Goal: Task Accomplishment & Management: Complete application form

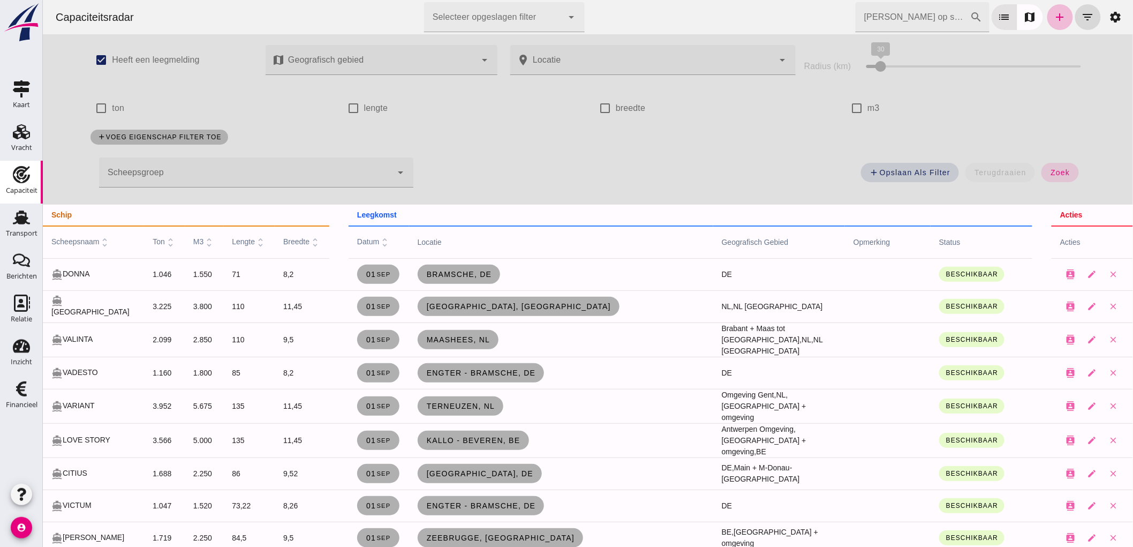
click at [882, 113] on div "check_box_outline_blank m3" at bounding box center [960, 108] width 230 height 30
click at [878, 111] on div "check_box_outline_blank m3" at bounding box center [960, 108] width 230 height 30
click at [872, 108] on label "m3" at bounding box center [873, 108] width 12 height 30
click at [867, 108] on input "m3" at bounding box center [855, 107] width 21 height 21
checkbox input "true"
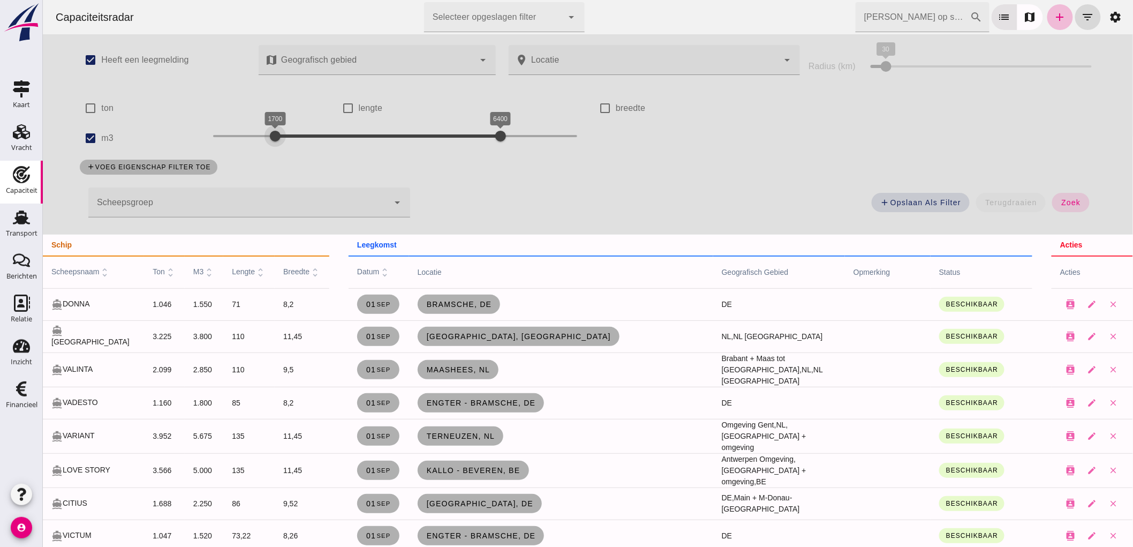
drag, startPoint x: 210, startPoint y: 137, endPoint x: 268, endPoint y: 152, distance: 59.7
click at [268, 152] on div "1700 6400 1700 6400" at bounding box center [394, 138] width 385 height 30
drag, startPoint x: 381, startPoint y: 142, endPoint x: 306, endPoint y: 147, distance: 75.1
click at [306, 147] on div "1700 2200 1700 2200" at bounding box center [394, 138] width 385 height 30
click at [1063, 213] on div "add Opslaan als filter terugdraaien zoek" at bounding box center [759, 205] width 686 height 39
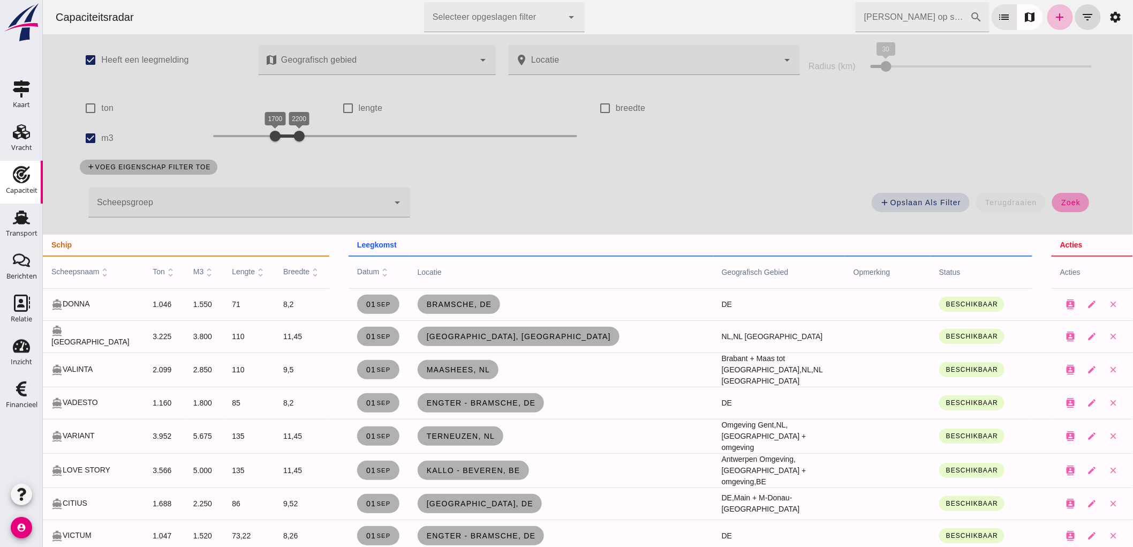
click at [1062, 205] on span "zoek" at bounding box center [1070, 202] width 20 height 9
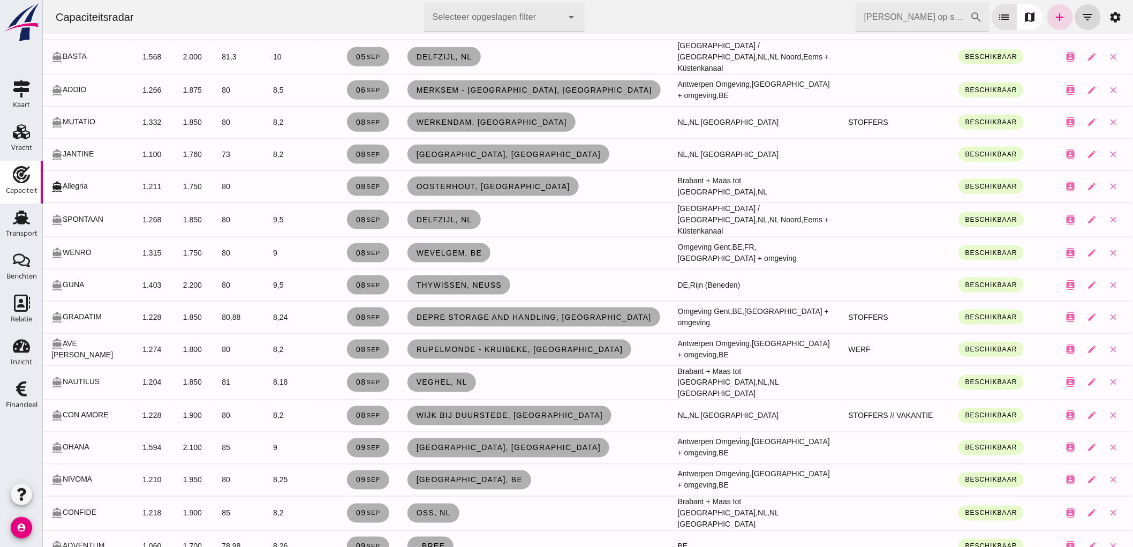
scroll to position [357, 0]
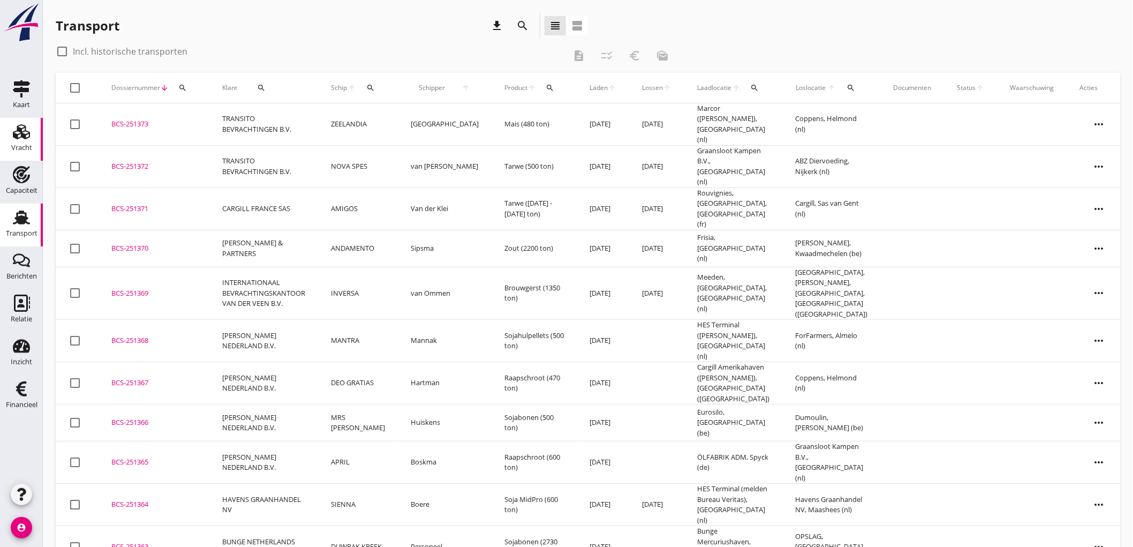
drag, startPoint x: 0, startPoint y: 132, endPoint x: 19, endPoint y: 137, distance: 19.2
click at [0, 132] on link "Vracht Vracht" at bounding box center [21, 139] width 43 height 43
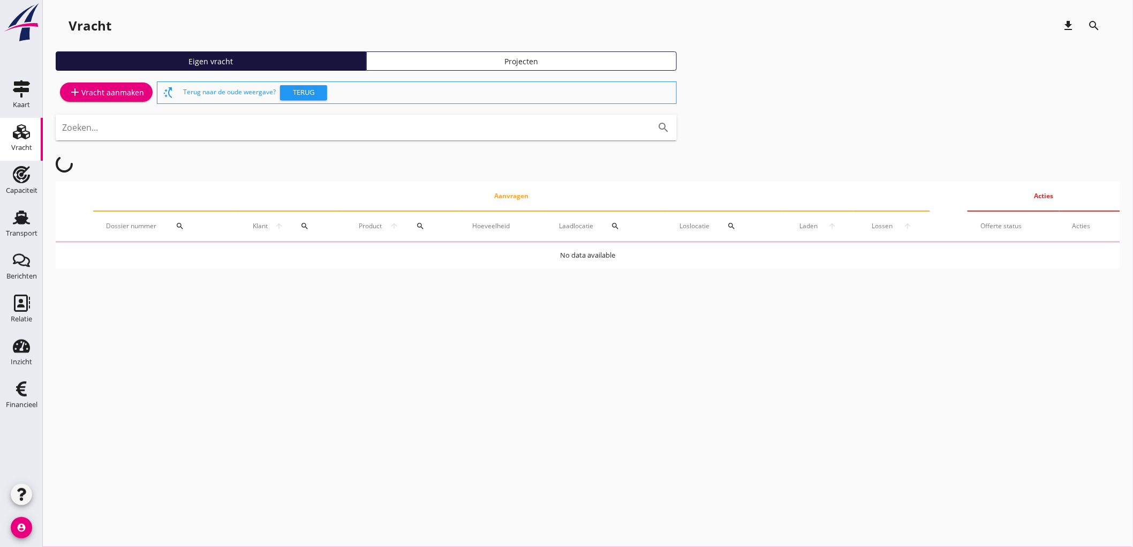
click at [100, 89] on div "add Vracht aanmaken" at bounding box center [106, 92] width 75 height 13
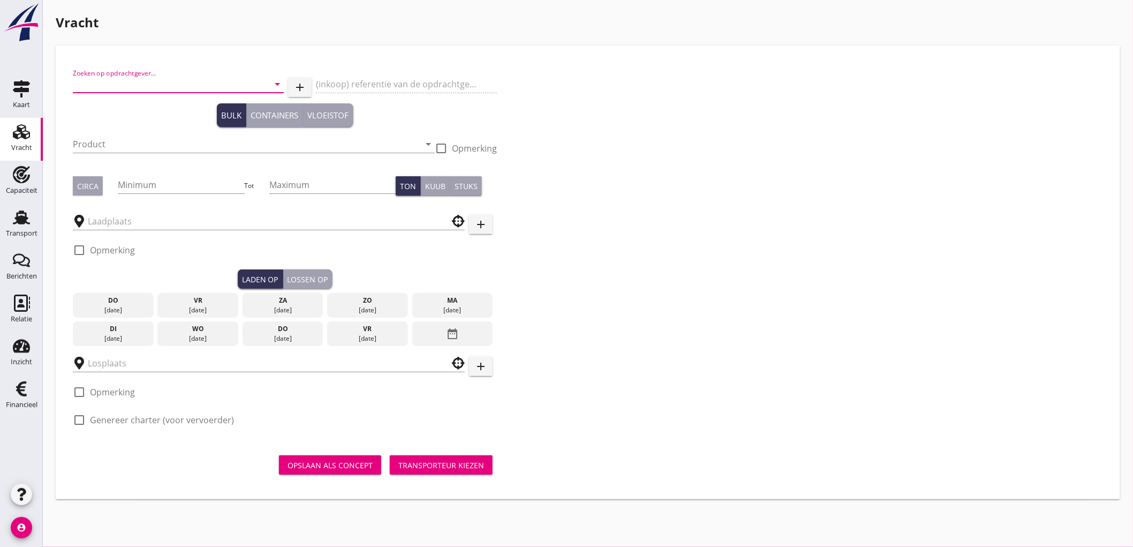
click at [116, 90] on input "Zoeken op opdrachtgever..." at bounding box center [163, 83] width 181 height 17
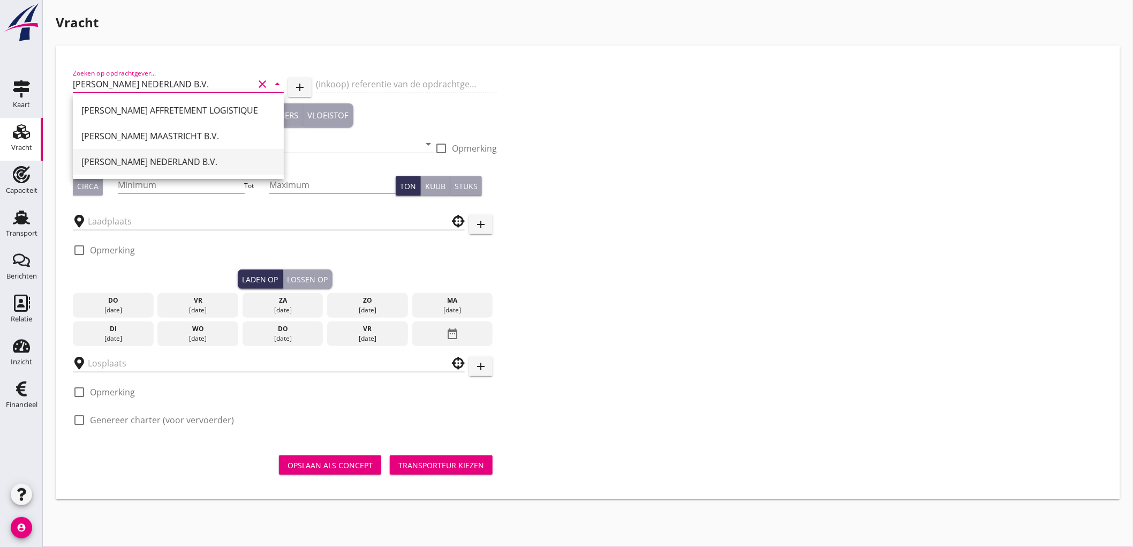
type input "PETERSON NEDERLAND B.V."
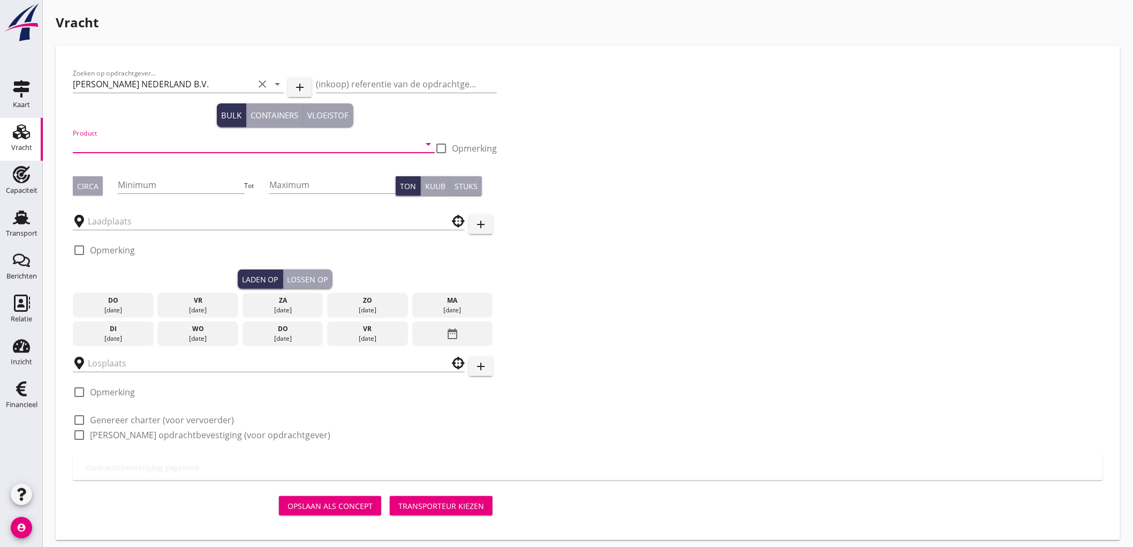
click at [132, 143] on input "Product" at bounding box center [246, 143] width 347 height 17
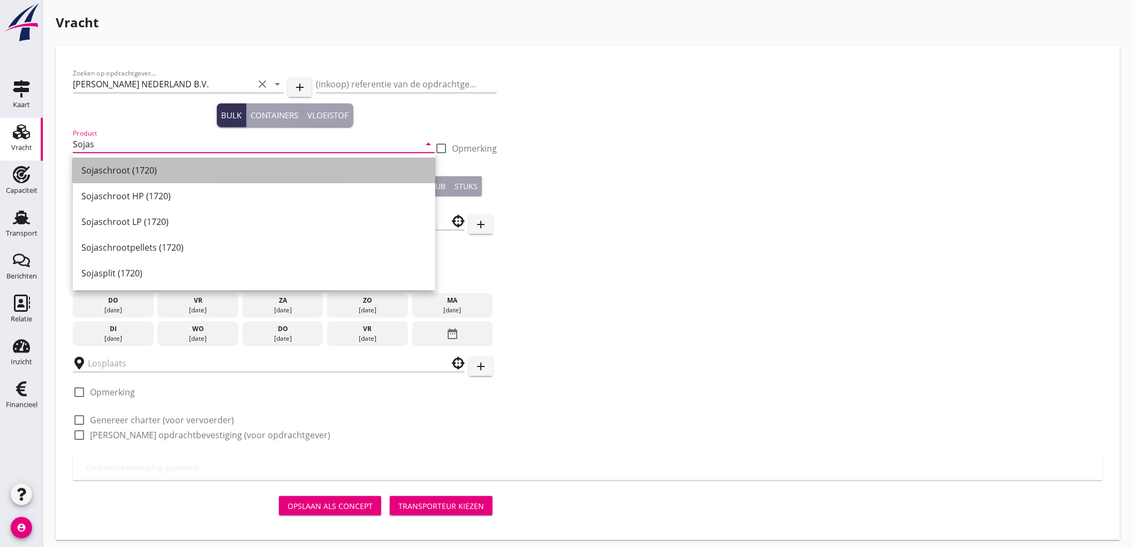
click at [119, 168] on div "Sojaschroot (1720)" at bounding box center [253, 170] width 345 height 13
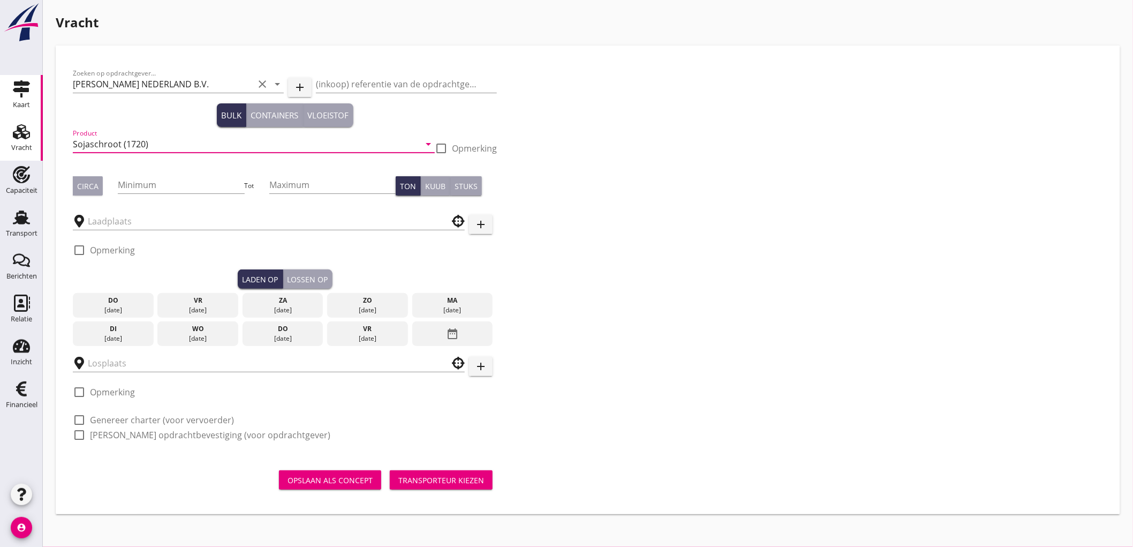
drag, startPoint x: 206, startPoint y: 141, endPoint x: 0, endPoint y: 82, distance: 213.8
click at [0, 92] on div "Kaart Kaart Vracht Vracht Capaciteit Capaciteit Transport Transport Berichten B…" at bounding box center [566, 273] width 1133 height 547
type input "Sunpellets (1720)"
click at [84, 187] on div "Circa" at bounding box center [87, 185] width 21 height 11
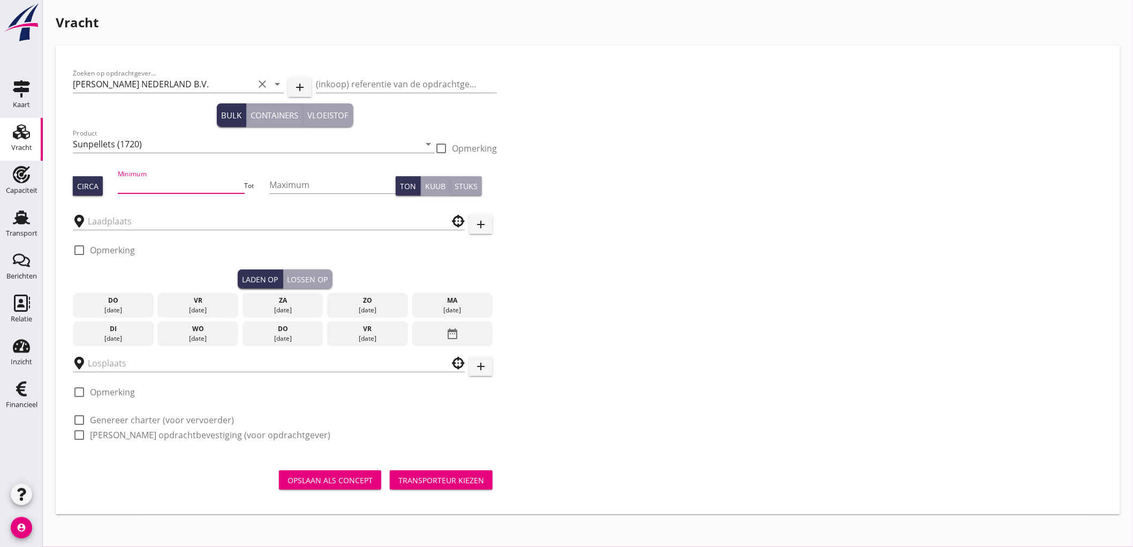
click at [187, 180] on input "Minimum" at bounding box center [181, 184] width 126 height 17
type input "500"
click at [231, 223] on input "text" at bounding box center [261, 221] width 347 height 17
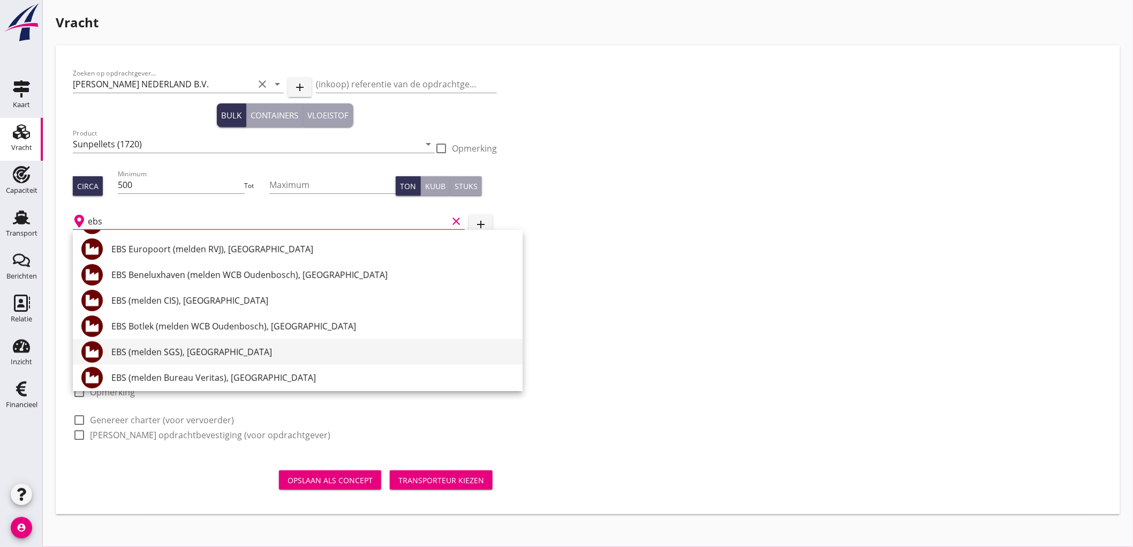
scroll to position [238, 0]
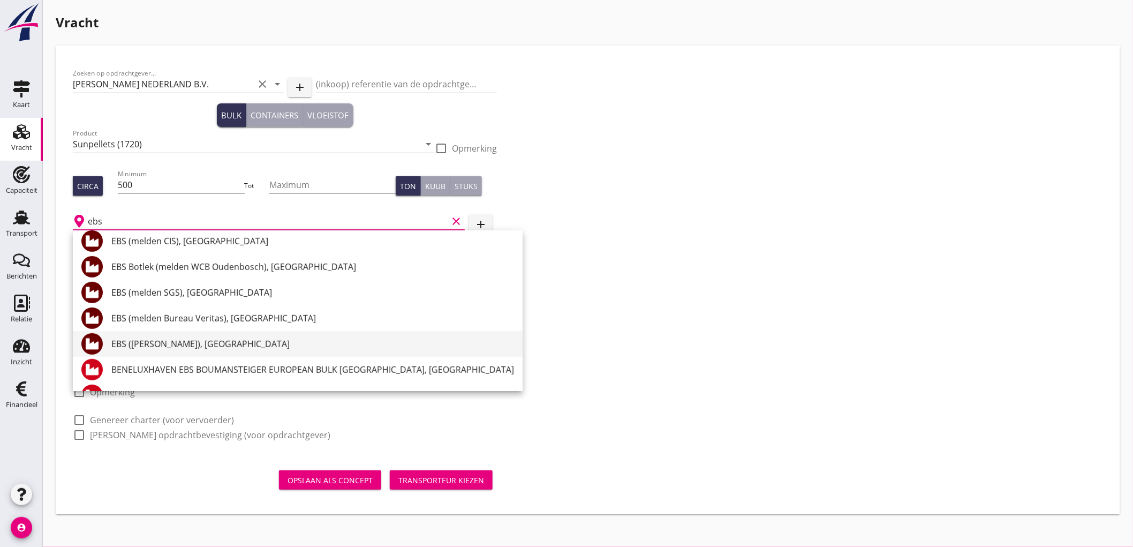
click at [230, 344] on div "EBS (melden Peterson), Rotterdam" at bounding box center [312, 343] width 403 height 13
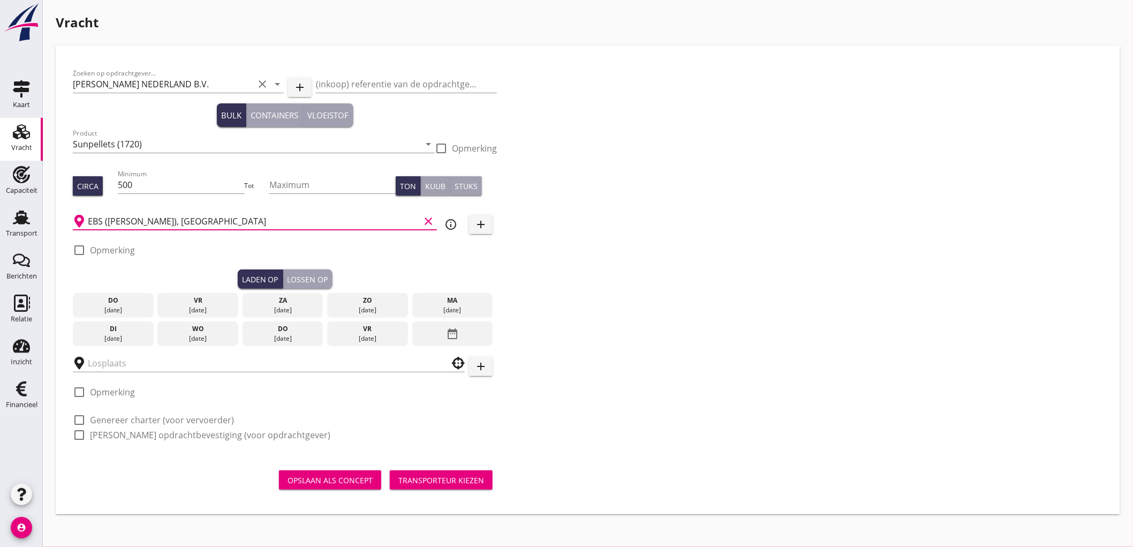
type input "EBS (melden Peterson), Rotterdam"
click at [111, 238] on div "check_box_outline_blank Opmerking" at bounding box center [104, 253] width 62 height 32
click at [110, 252] on label "Opmerking" at bounding box center [112, 250] width 45 height 11
checkbox input "true"
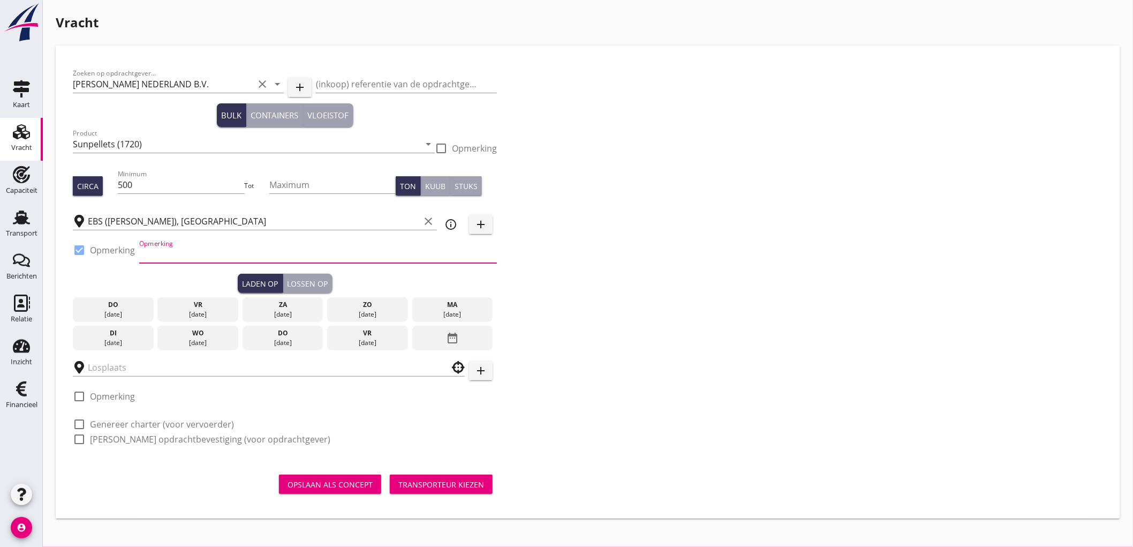
click at [218, 255] on input "Opmerking" at bounding box center [318, 254] width 358 height 17
type input "Ex. CAPE BYRON - Beneluxhaven"
type button "load"
click at [134, 341] on div "09 sep." at bounding box center [112, 343] width 75 height 10
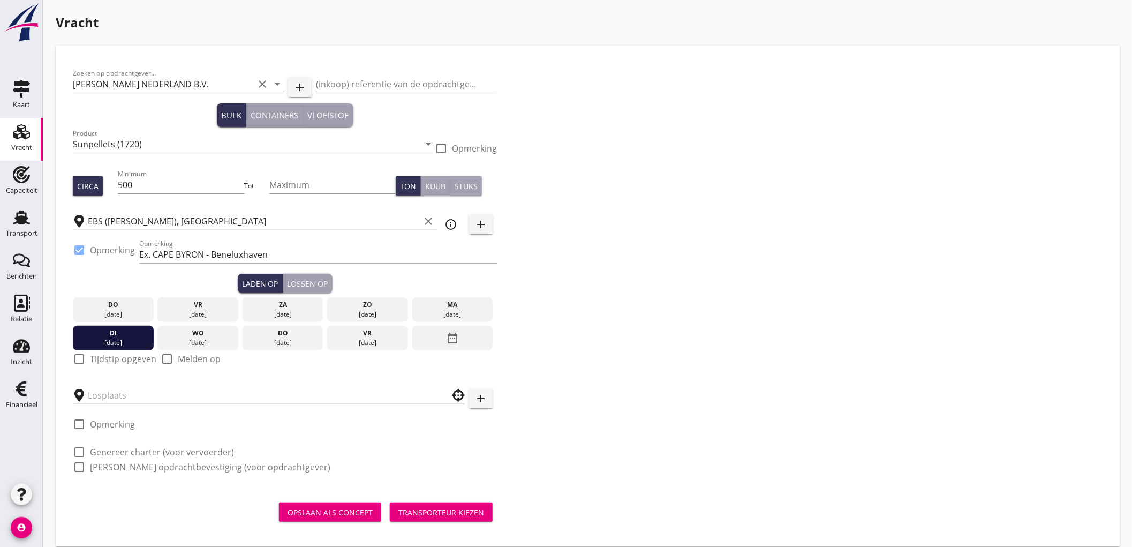
click at [111, 360] on label "Tijdstip opgeven" at bounding box center [123, 358] width 66 height 11
checkbox input "true"
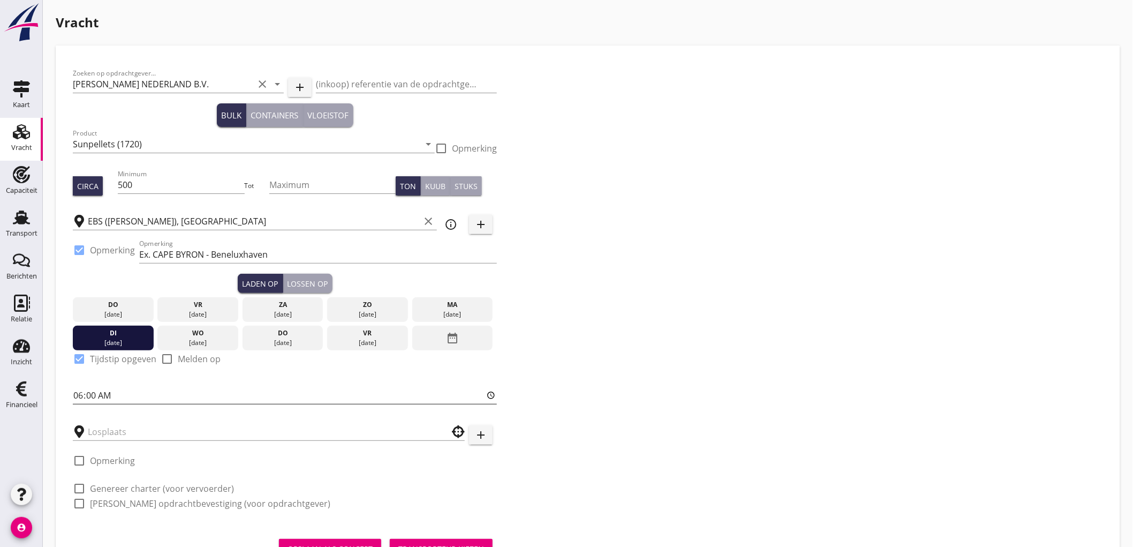
click at [78, 396] on input "06:00" at bounding box center [285, 395] width 424 height 17
type input "00:00"
click at [137, 423] on input "text" at bounding box center [261, 431] width 347 height 17
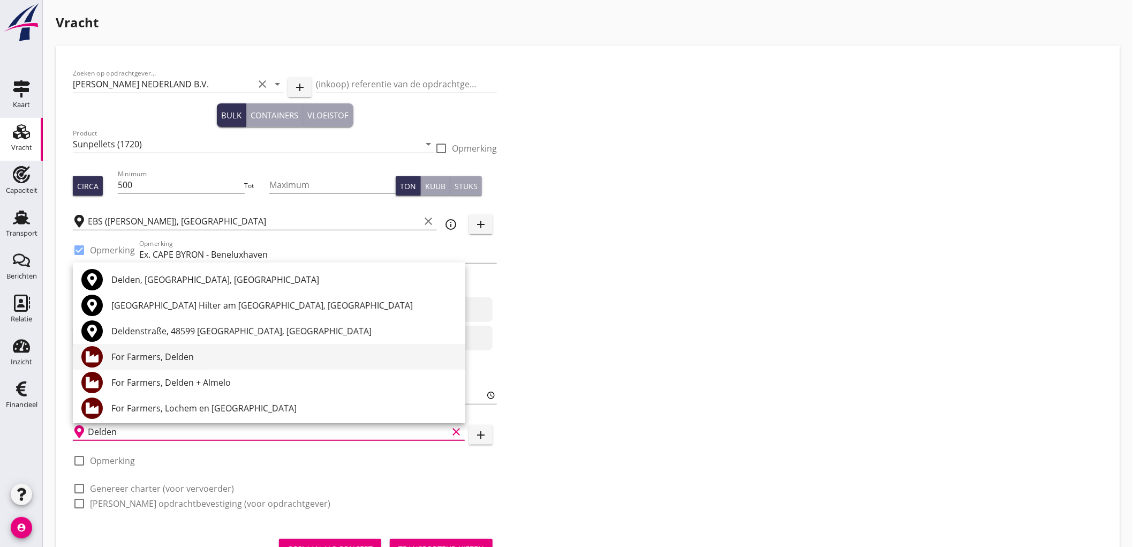
click at [161, 361] on div "For Farmers, Delden" at bounding box center [283, 356] width 345 height 13
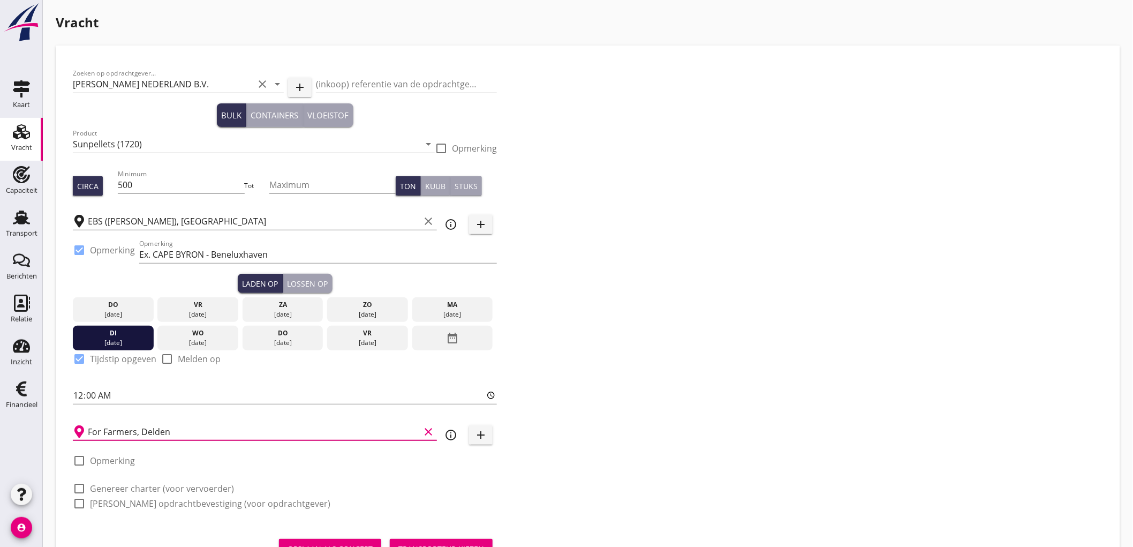
type input "For Farmers, Delden"
click at [138, 487] on label "Genereer charter (voor vervoerder)" at bounding box center [162, 488] width 144 height 11
checkbox input "true"
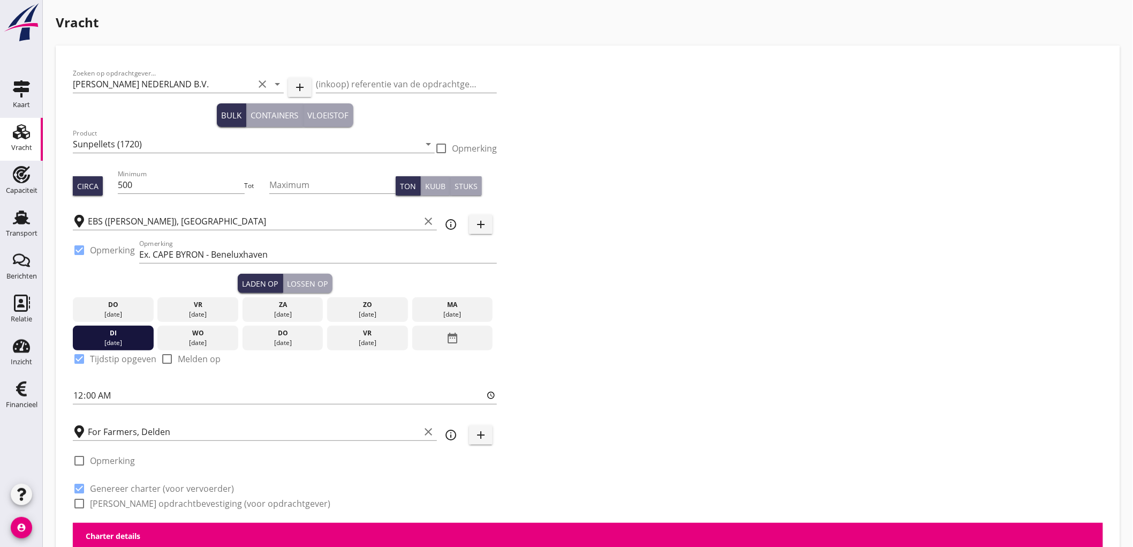
click at [137, 505] on label "Genereer opdrachtbevestiging (voor opdrachtgever)" at bounding box center [210, 503] width 240 height 11
checkbox input "true"
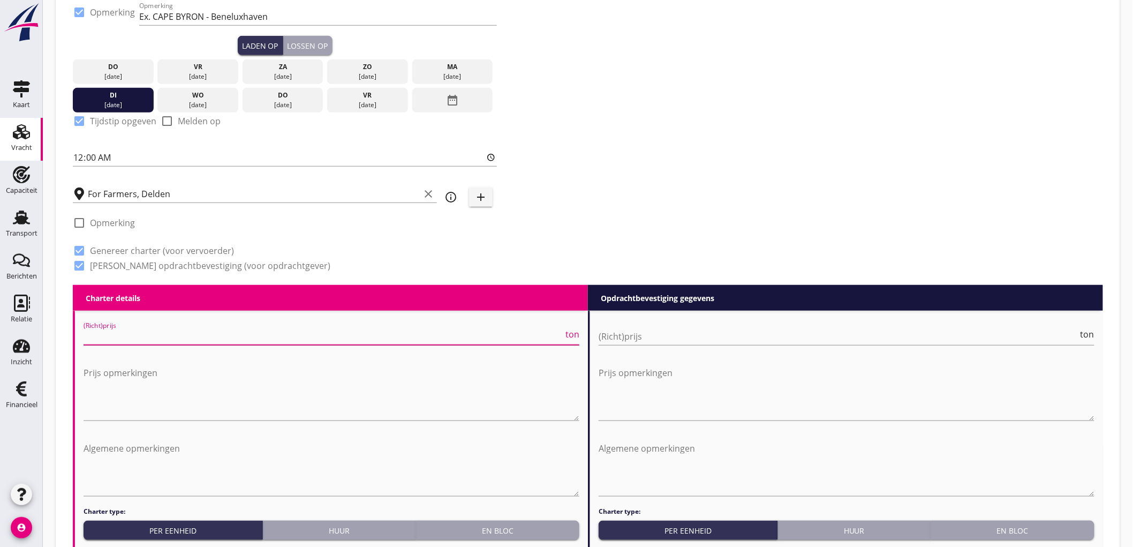
click at [131, 330] on input "(Richt)prijs" at bounding box center [324, 336] width 480 height 17
type input "4600"
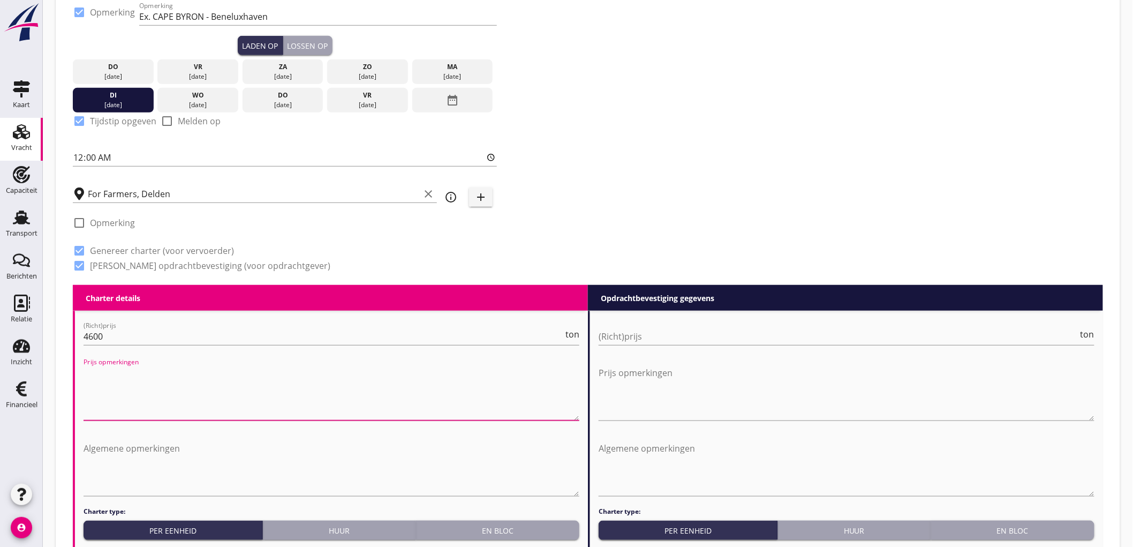
click at [608, 345] on div "(Richt)prijs ton" at bounding box center [847, 342] width 496 height 28
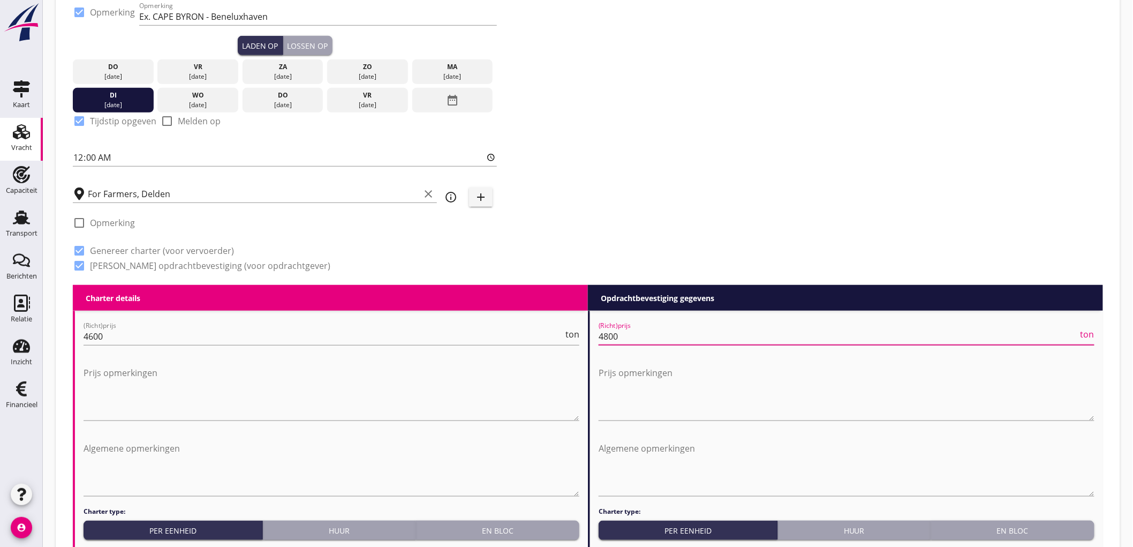
type input "4800"
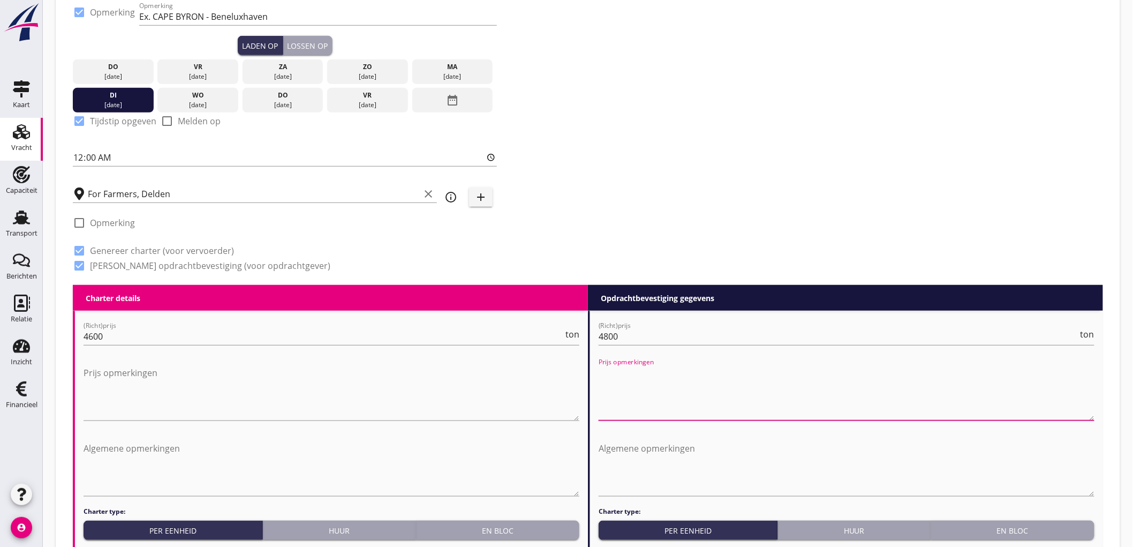
scroll to position [475, 0]
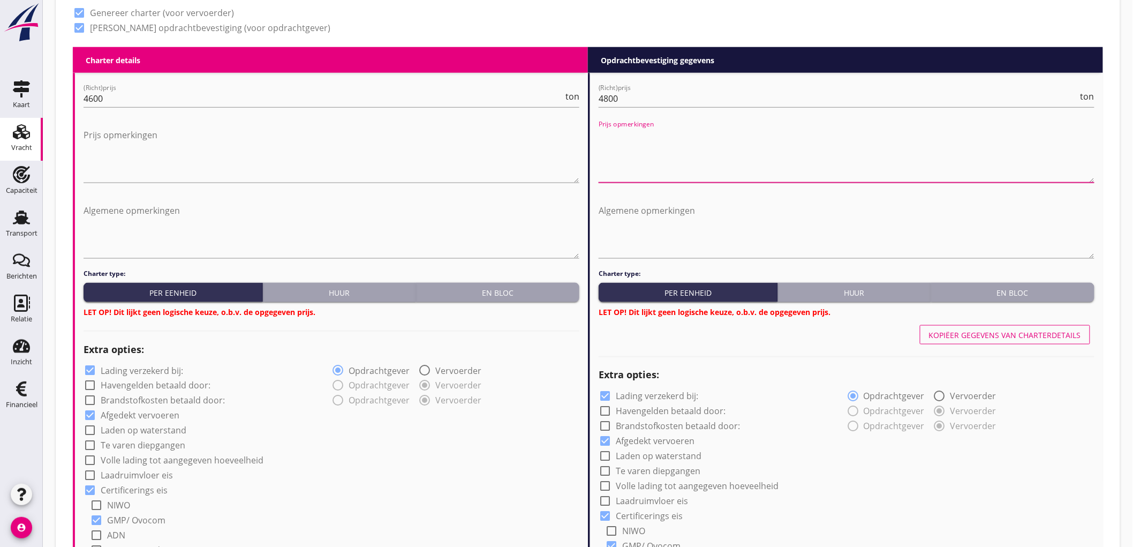
click at [565, 284] on button "En bloc" at bounding box center [497, 292] width 163 height 19
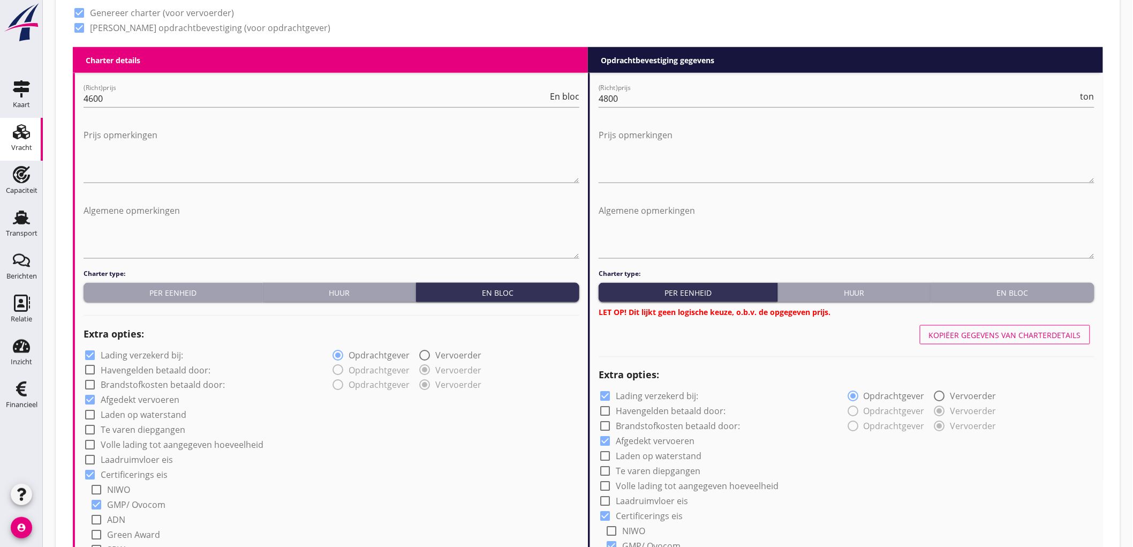
click at [978, 291] on div "En bloc" at bounding box center [1012, 292] width 155 height 11
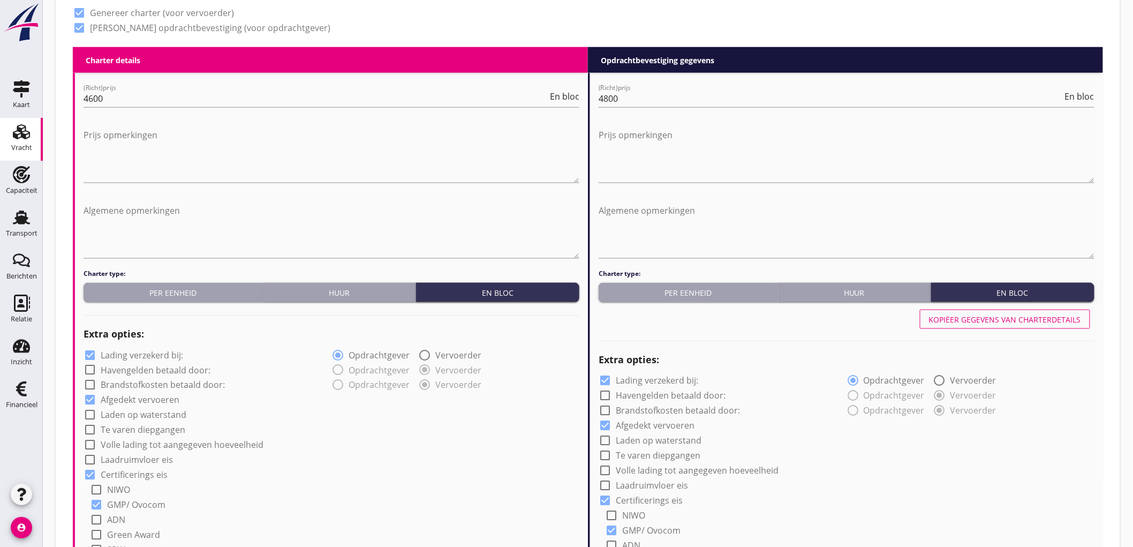
click at [135, 351] on label "Lading verzekerd bij:" at bounding box center [142, 355] width 82 height 11
checkbox input "false"
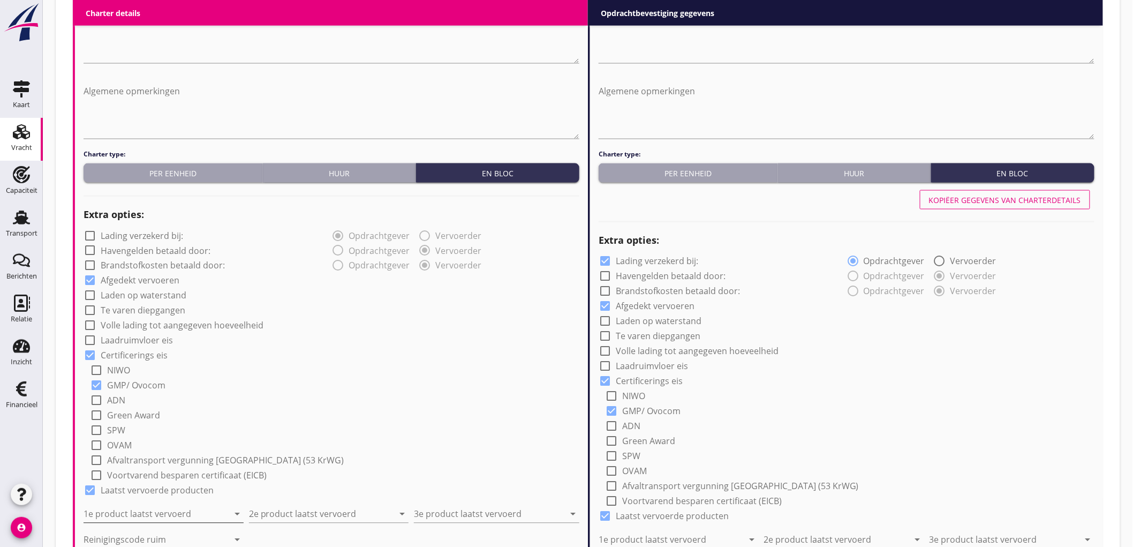
scroll to position [773, 0]
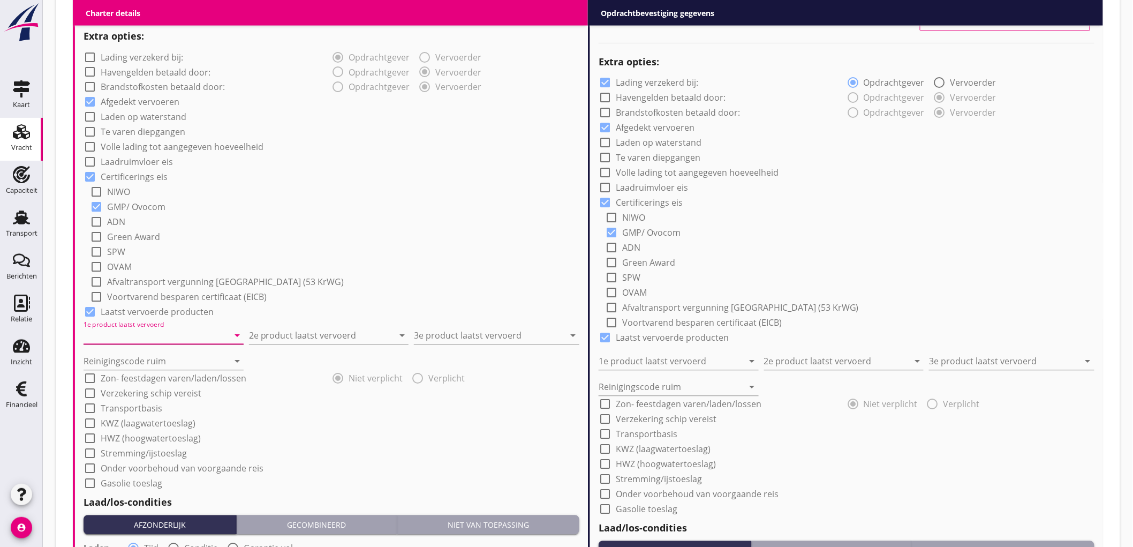
click at [150, 333] on input "1e product laatst vervoerd" at bounding box center [156, 335] width 145 height 17
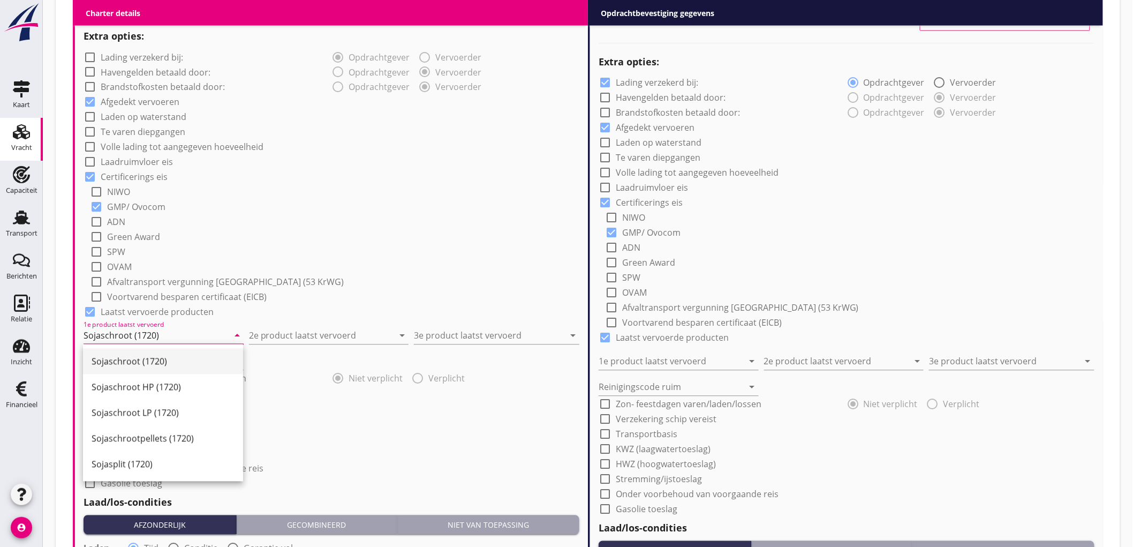
type input "Sojaschroot (1720)"
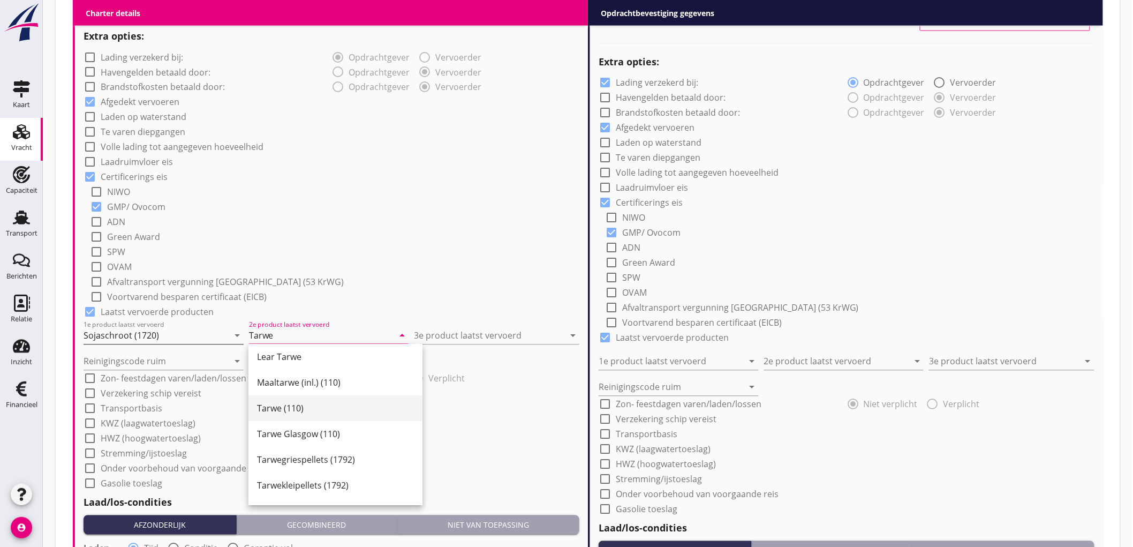
scroll to position [107, 0]
type input "Tarwe (110)"
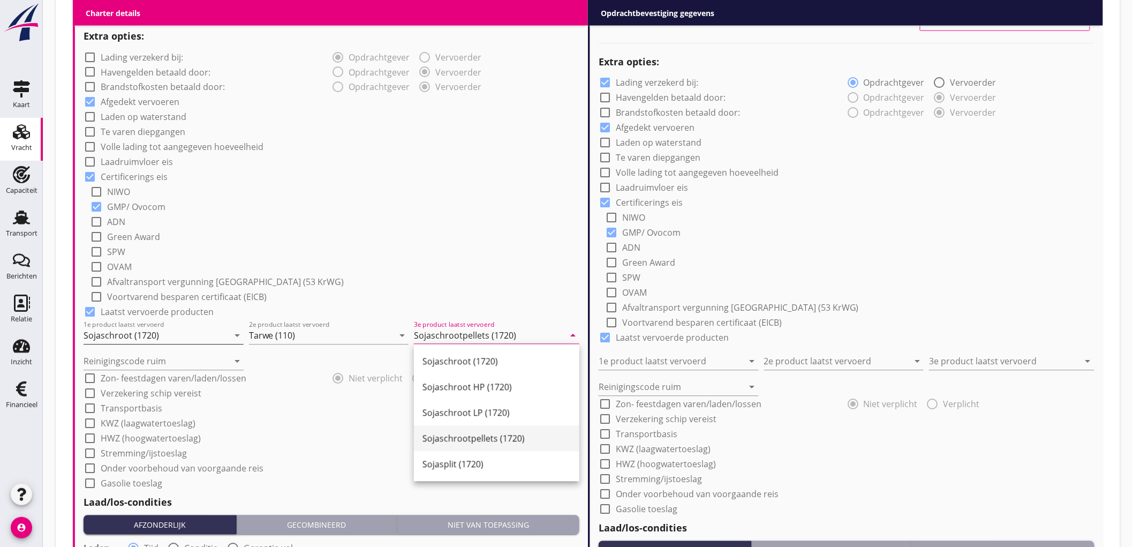
type input "Sojaschrootpellets (1720)"
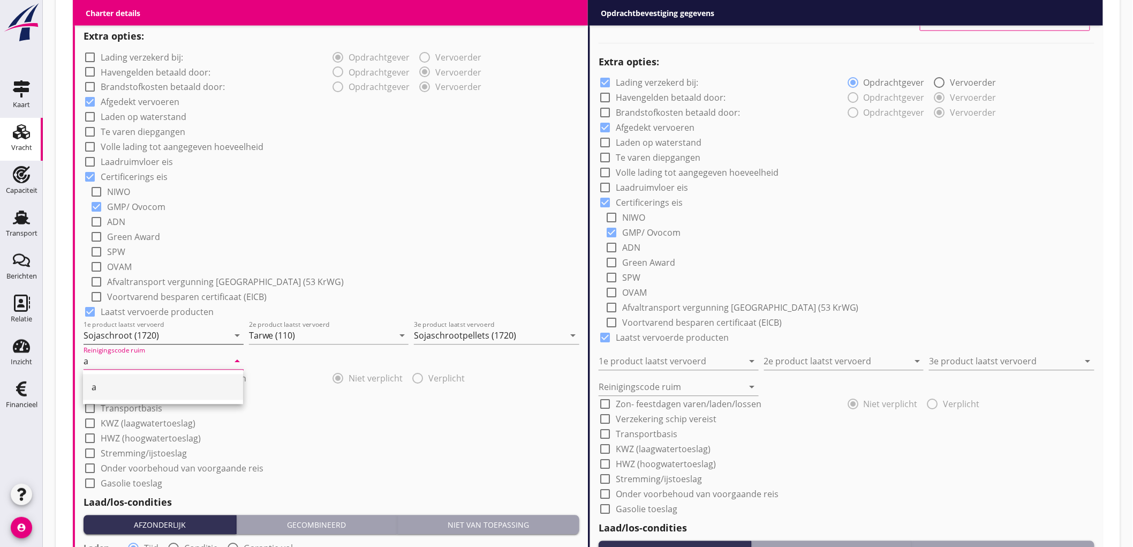
type input "a"
click at [313, 224] on div "check_box_outline_blank ADN" at bounding box center [334, 221] width 489 height 15
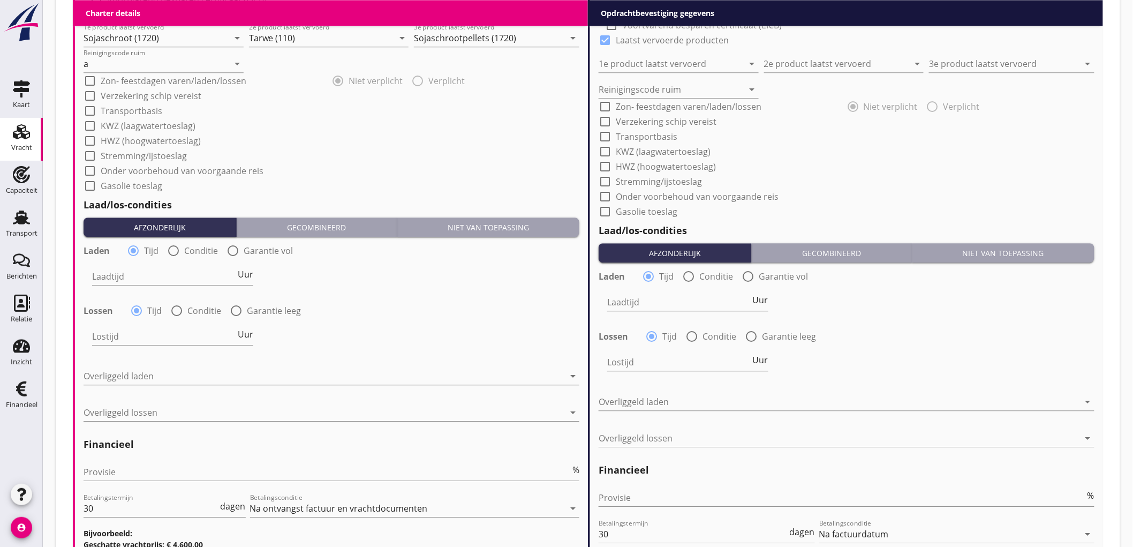
click at [180, 250] on div at bounding box center [173, 250] width 18 height 18
radio input "false"
radio input "true"
click at [148, 275] on div at bounding box center [206, 276] width 228 height 17
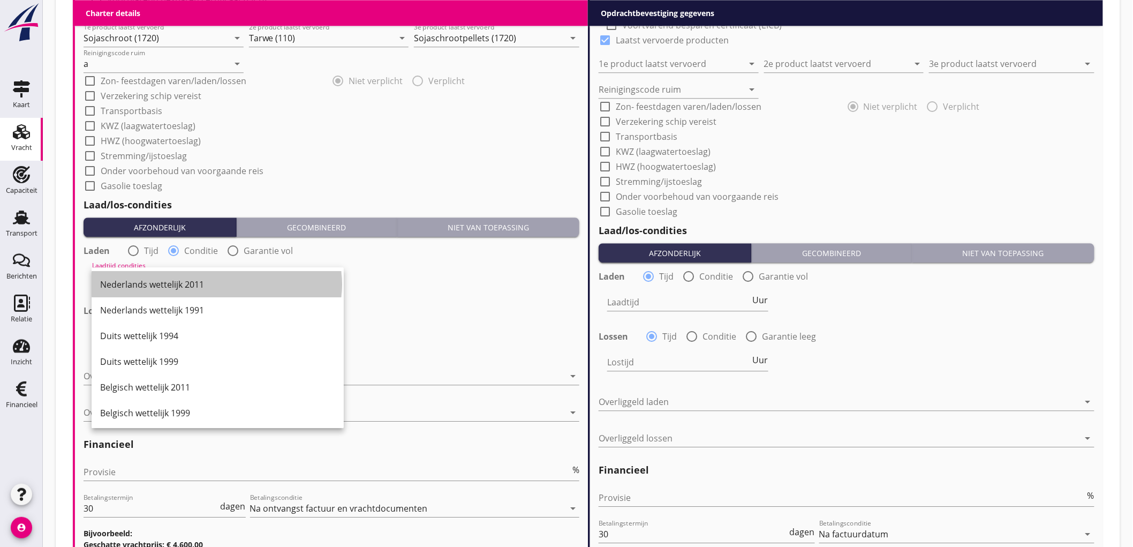
click at [148, 275] on div "Nederlands wettelijk 2011" at bounding box center [217, 284] width 235 height 26
click at [184, 302] on div "Lossen radio_button_checked Tijd radio_button_unchecked Conditie radio_button_u…" at bounding box center [332, 309] width 496 height 15
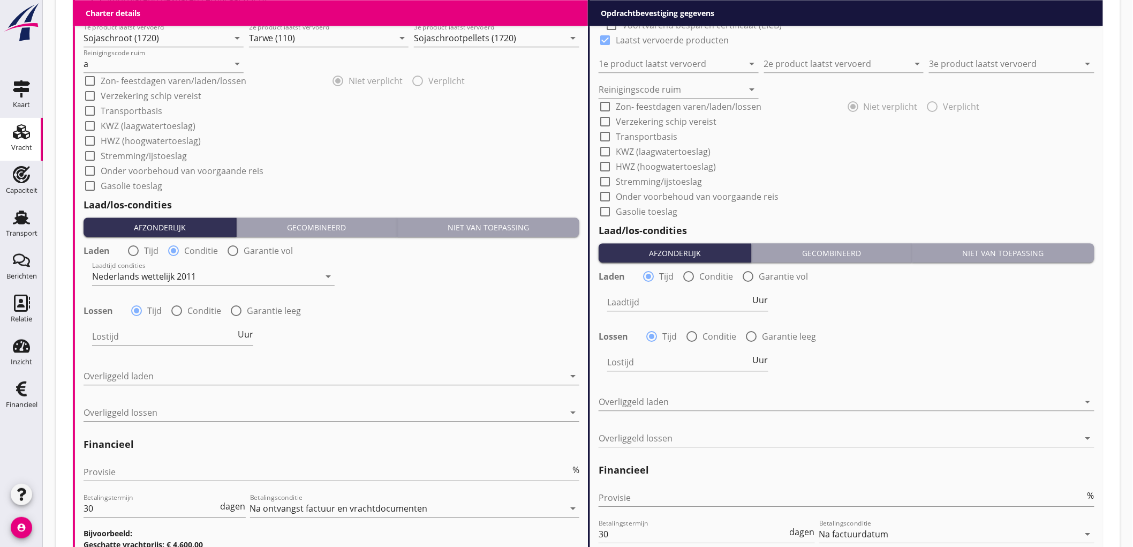
click at [170, 322] on div "Lostijd Uur" at bounding box center [172, 338] width 161 height 34
click at [172, 313] on div at bounding box center [177, 310] width 18 height 18
radio input "false"
radio input "true"
click at [122, 335] on div at bounding box center [206, 336] width 228 height 17
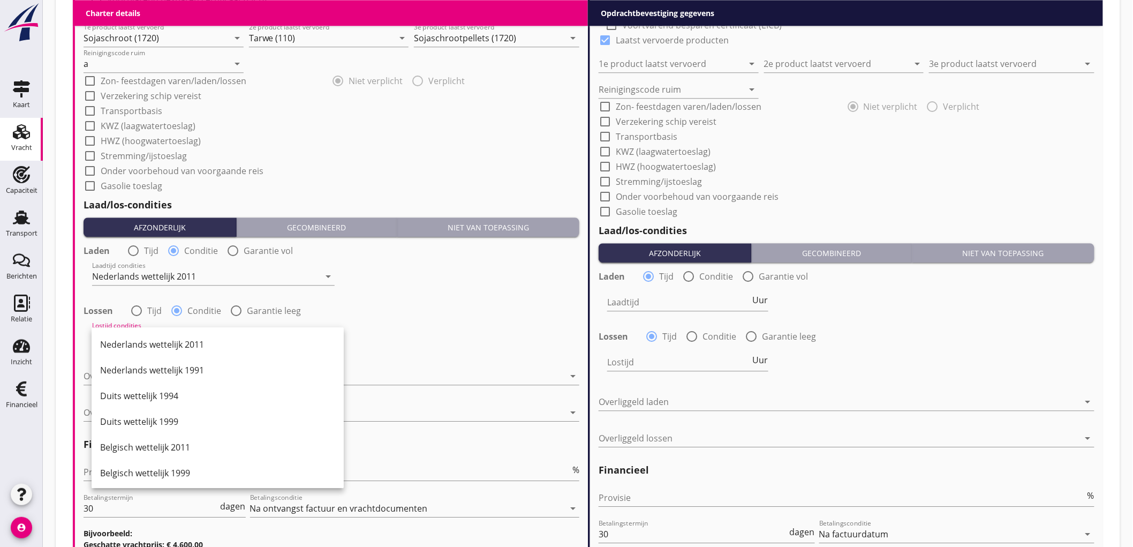
click at [122, 335] on div "Nederlands wettelijk 2011" at bounding box center [217, 344] width 235 height 26
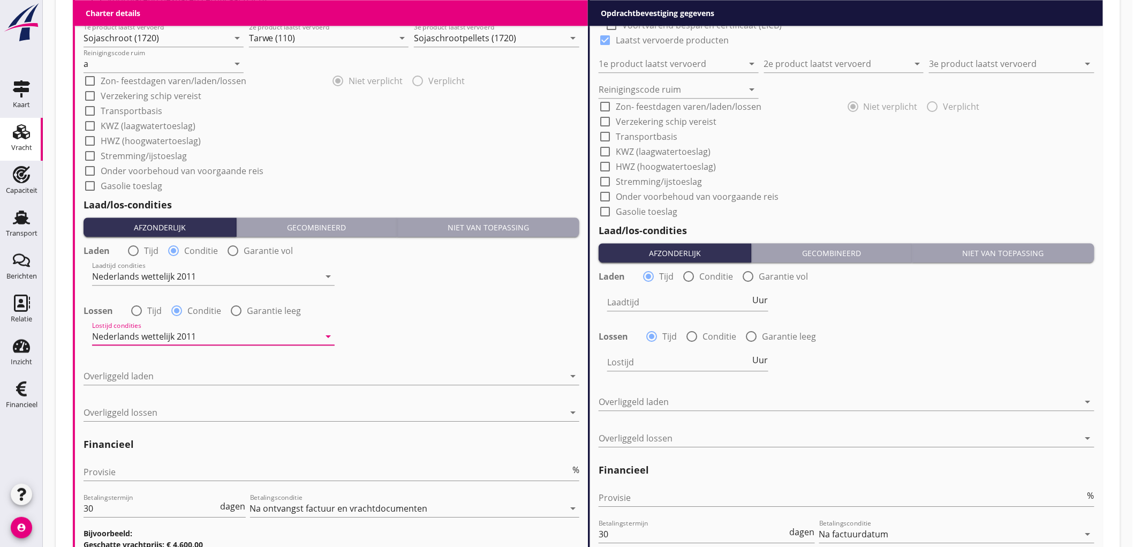
drag, startPoint x: 146, startPoint y: 395, endPoint x: 145, endPoint y: 389, distance: 5.4
click at [146, 395] on div "Laden radio_button_unchecked Tijd radio_button_checked Conditie radio_button_un…" at bounding box center [332, 336] width 496 height 191
click at [147, 374] on div at bounding box center [324, 375] width 481 height 17
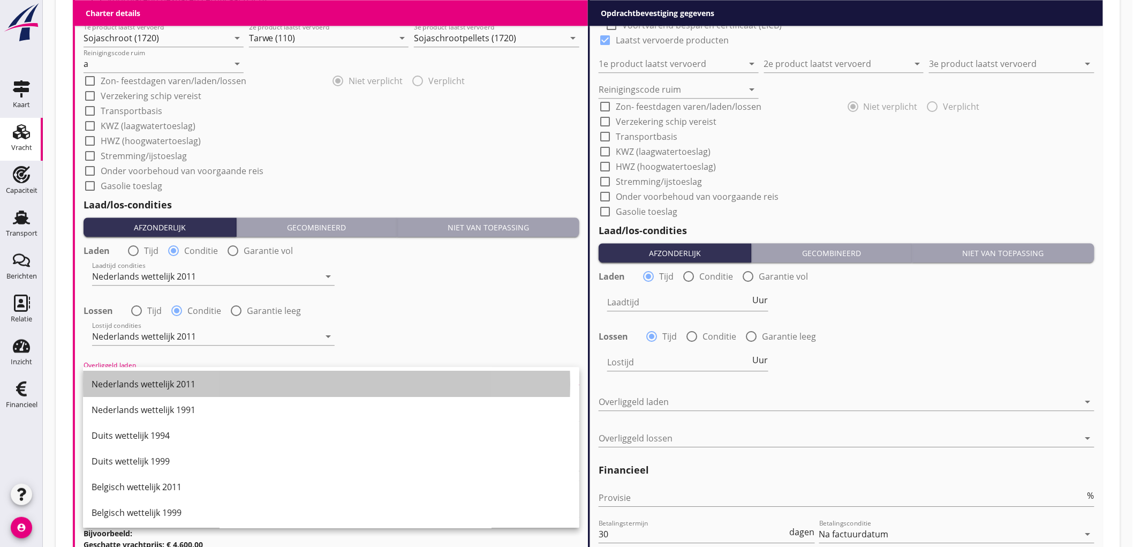
click at [147, 374] on div "Nederlands wettelijk 2011" at bounding box center [331, 384] width 479 height 26
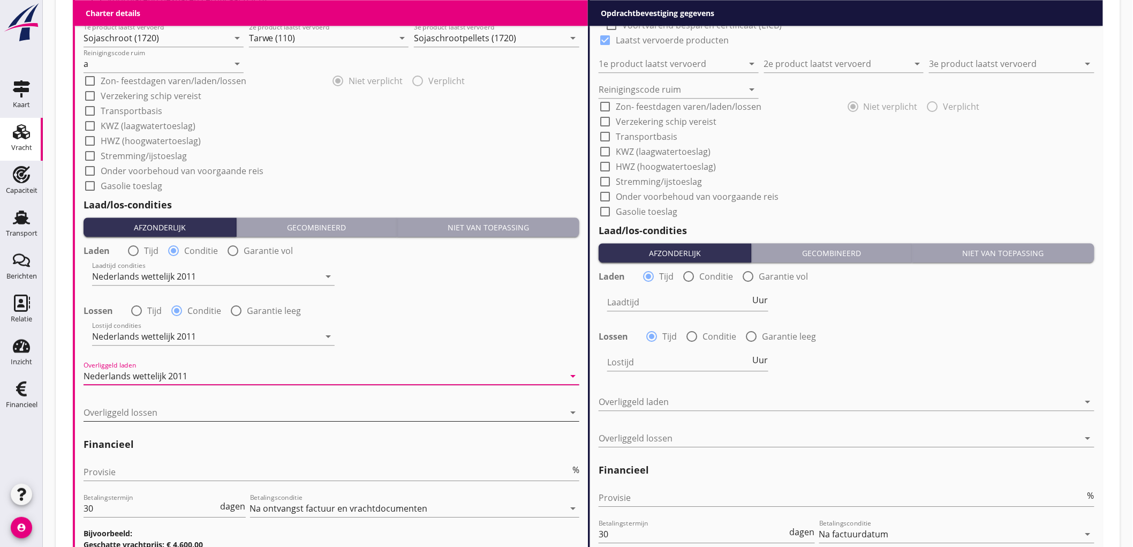
click at [149, 411] on div at bounding box center [324, 412] width 481 height 17
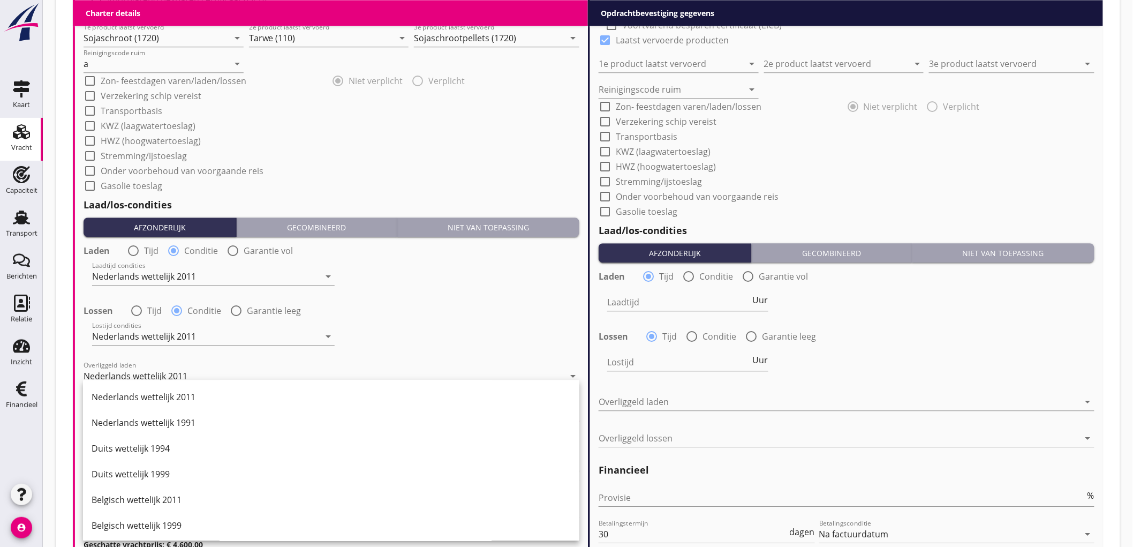
drag, startPoint x: 155, startPoint y: 405, endPoint x: 165, endPoint y: 397, distance: 12.9
click at [156, 405] on div "Nederlands wettelijk 2011" at bounding box center [331, 397] width 479 height 26
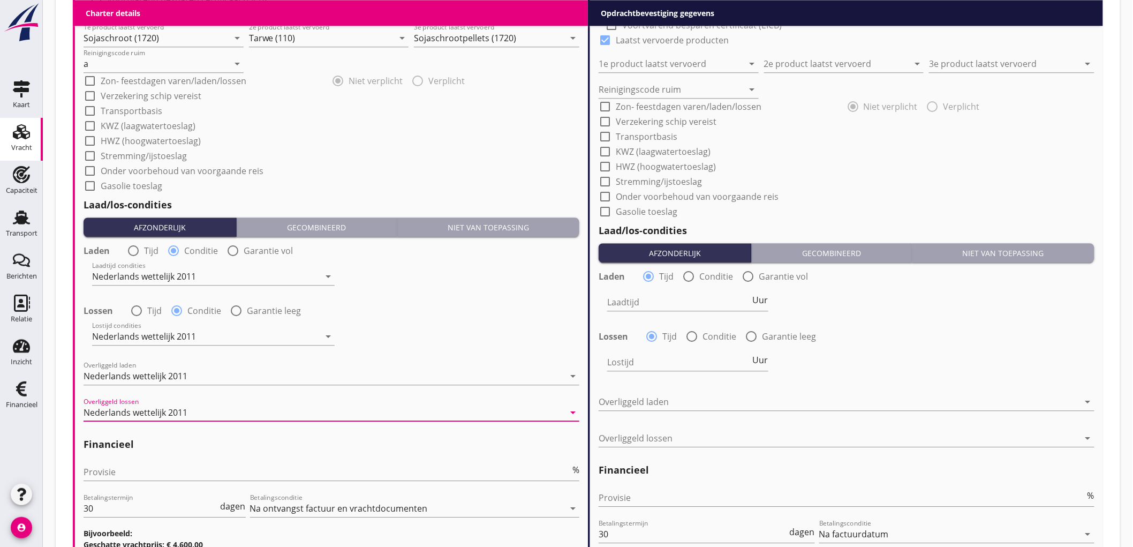
click at [132, 464] on input "Provisie" at bounding box center [327, 471] width 487 height 17
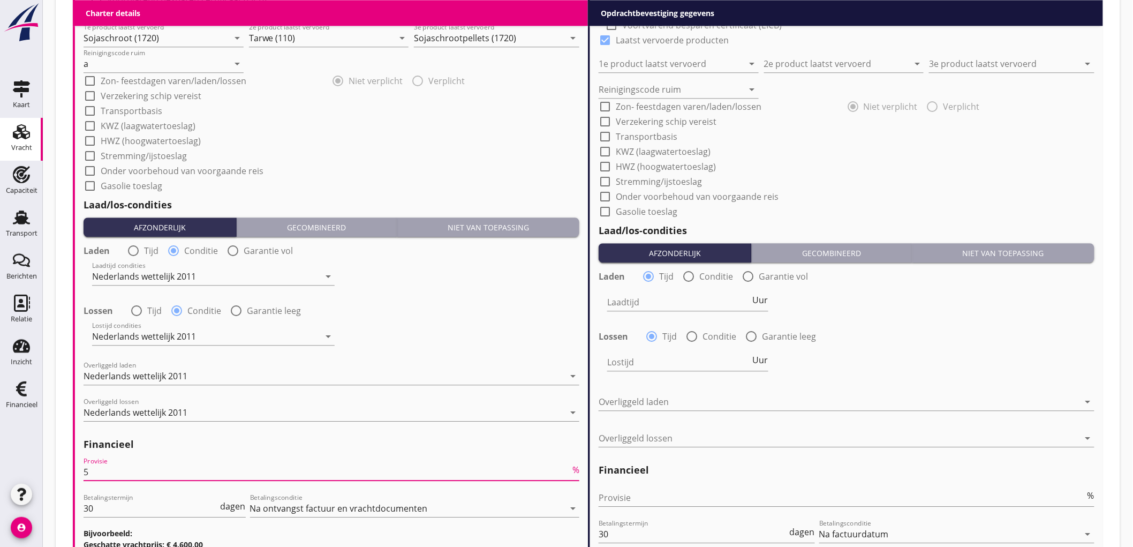
scroll to position [1190, 0]
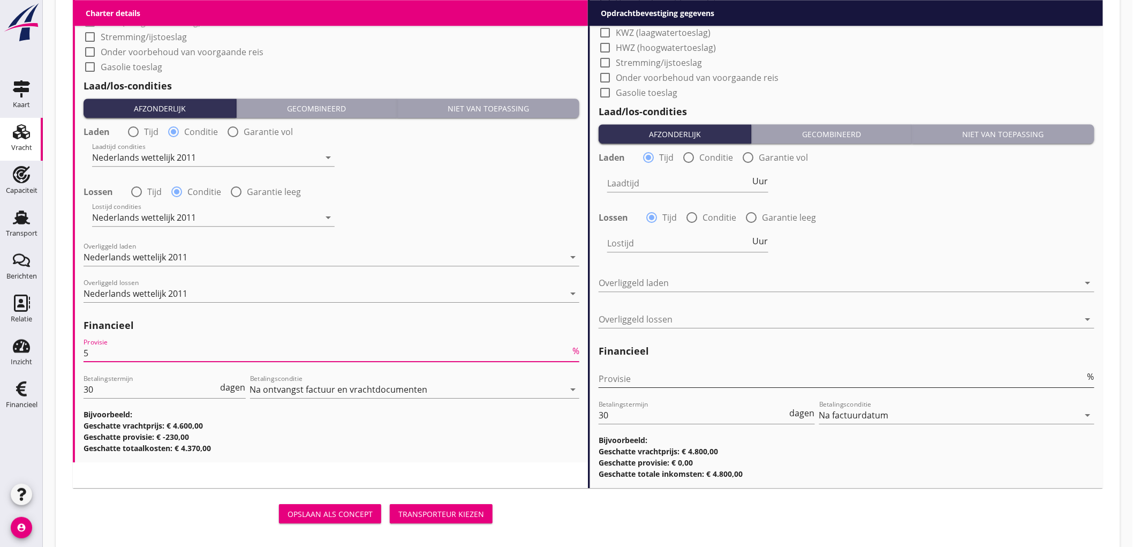
type input "5"
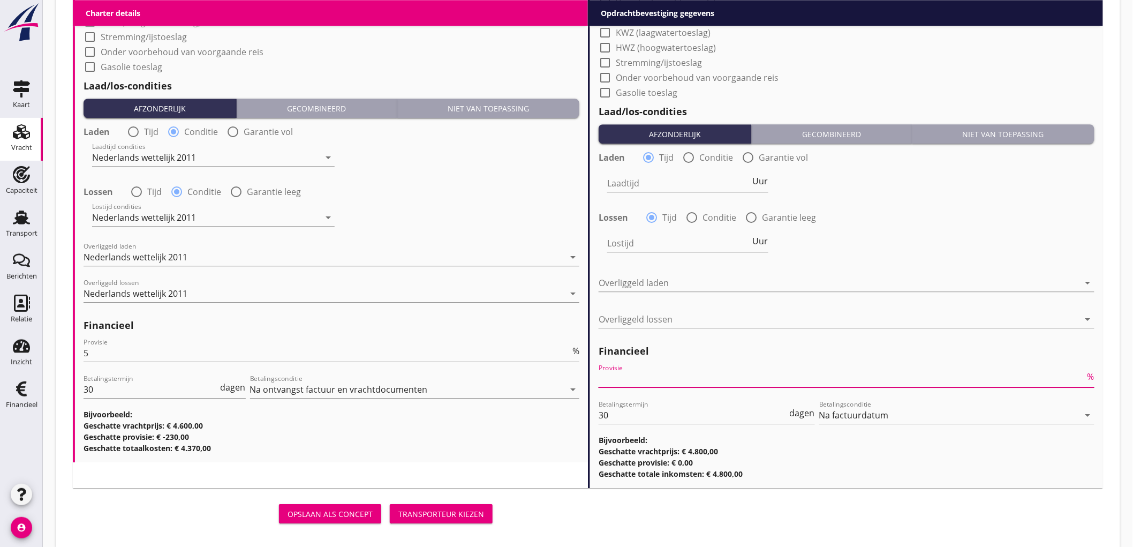
click at [646, 376] on input "Provisie" at bounding box center [842, 378] width 487 height 17
type input "2"
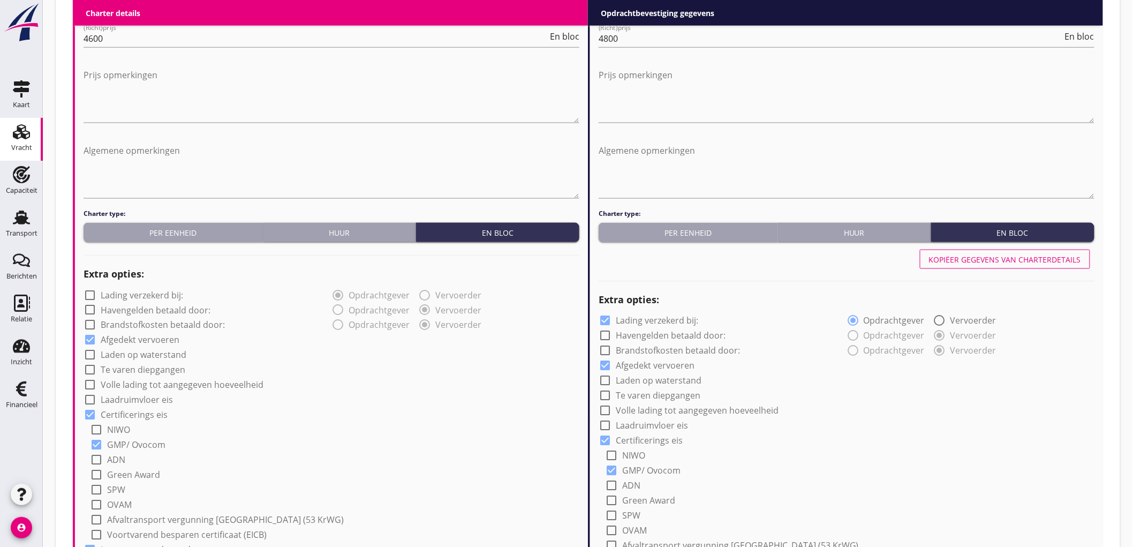
type input "2.5"
click at [1052, 275] on div at bounding box center [847, 279] width 496 height 15
click at [1052, 261] on div "Kopiëer gegevens van charterdetails" at bounding box center [1005, 259] width 152 height 11
checkbox input "false"
type input "Sojaschroot (1720)"
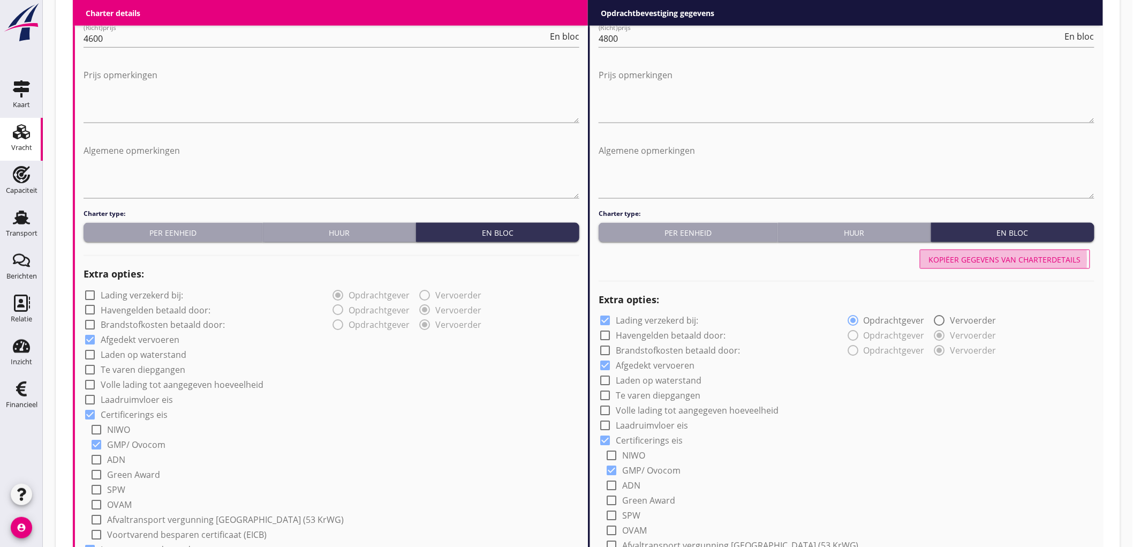
type input "Tarwe (110)"
type input "Sojaschrootpellets (1720)"
type input "a"
radio input "false"
radio input "true"
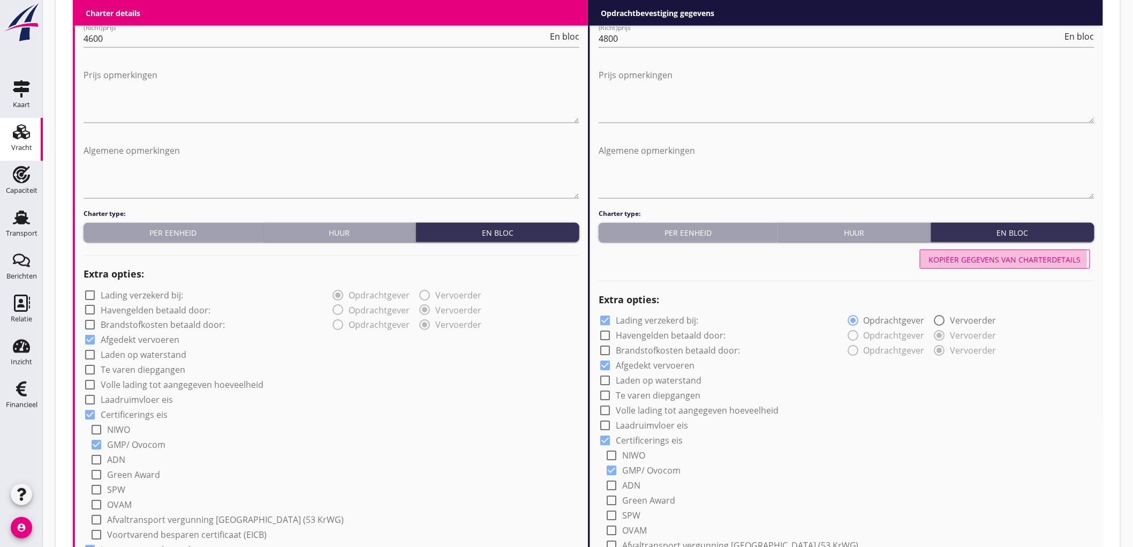
radio input "false"
radio input "true"
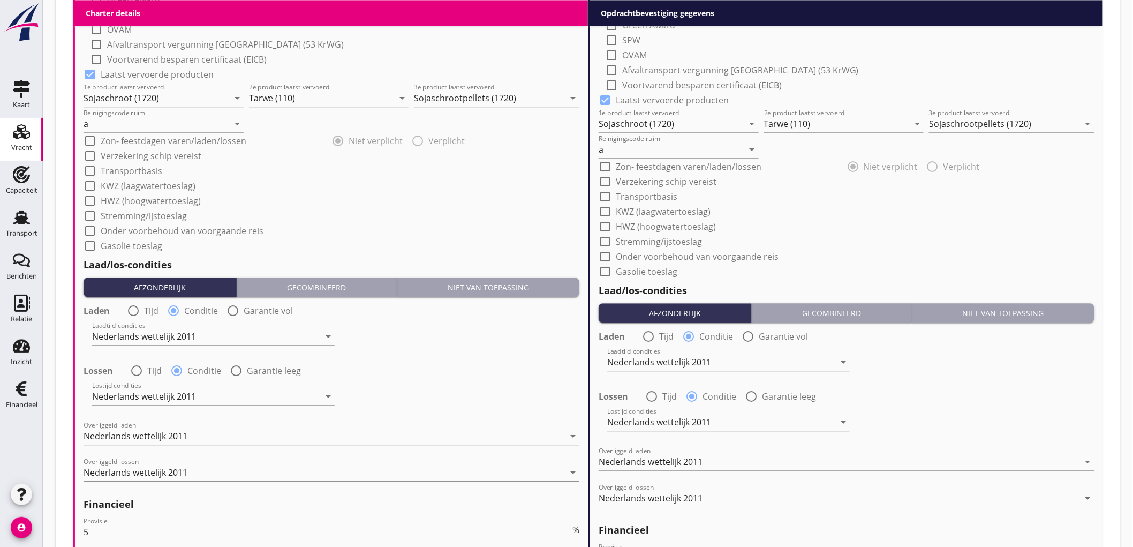
scroll to position [1202, 0]
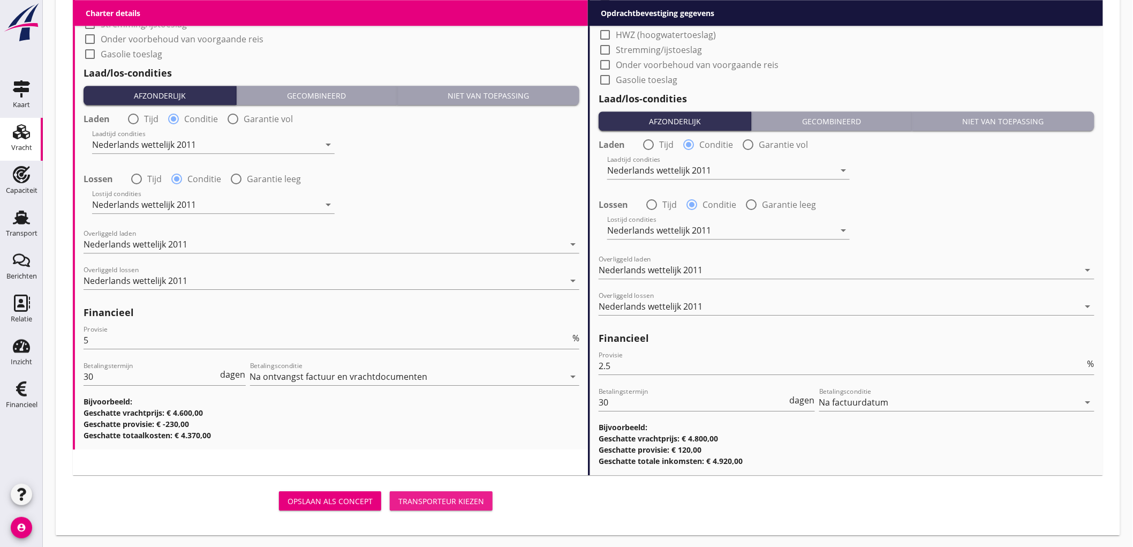
click at [463, 506] on button "Transporteur kiezen" at bounding box center [441, 500] width 103 height 19
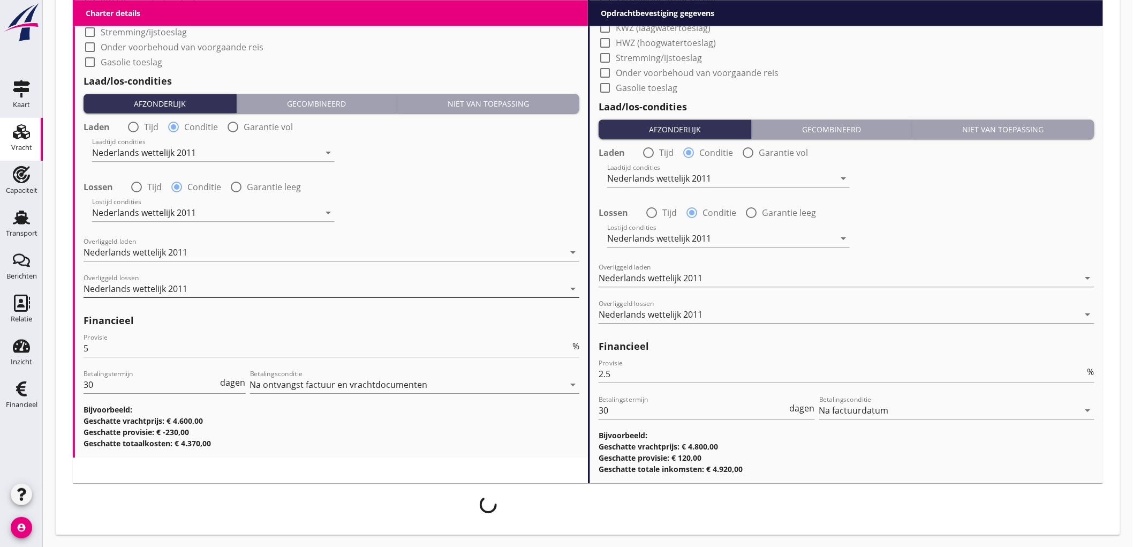
scroll to position [778, 0]
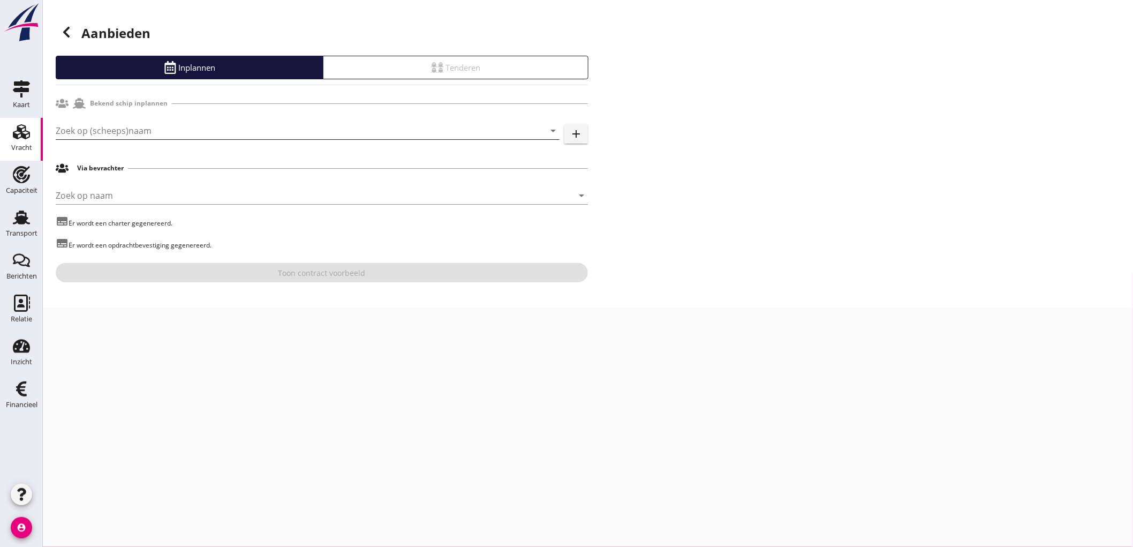
click at [122, 131] on input "Zoek op (scheeps)naam" at bounding box center [293, 130] width 474 height 17
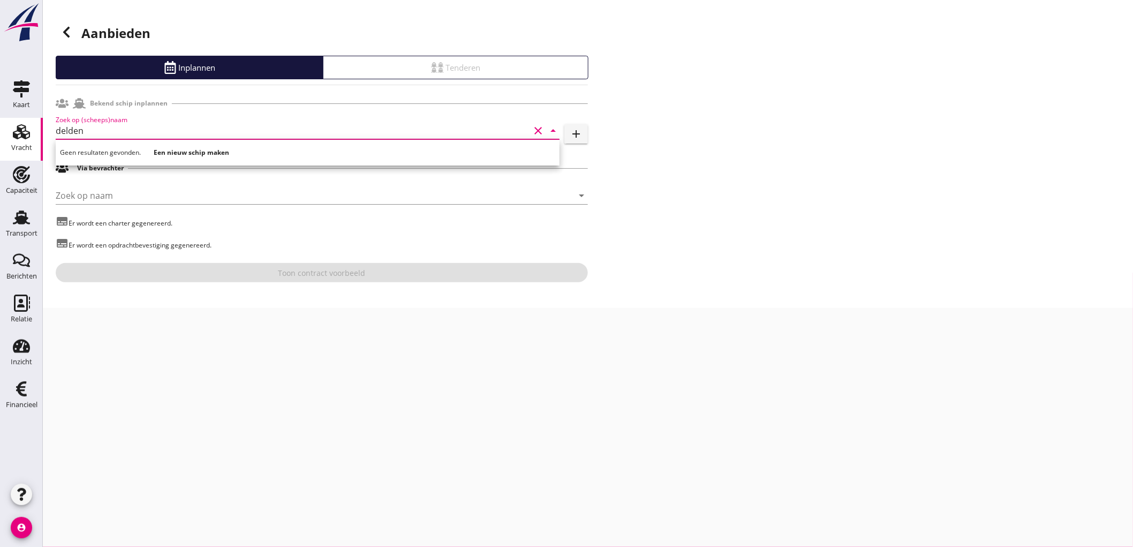
click at [122, 131] on input "delden" at bounding box center [293, 130] width 474 height 17
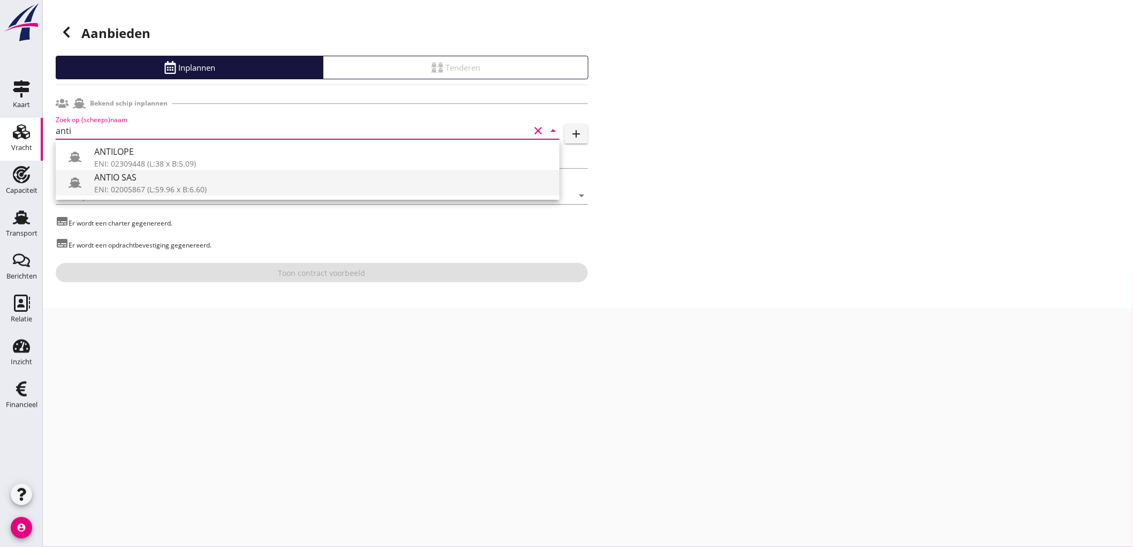
drag, startPoint x: 104, startPoint y: 152, endPoint x: 110, endPoint y: 181, distance: 29.6
click at [110, 181] on div "ANTILOPE ENI: 02309448 (L:38 x B:5.09) ANTIO SAS ENI: 02005867 (L:59.96 x B:6.6…" at bounding box center [308, 170] width 504 height 60
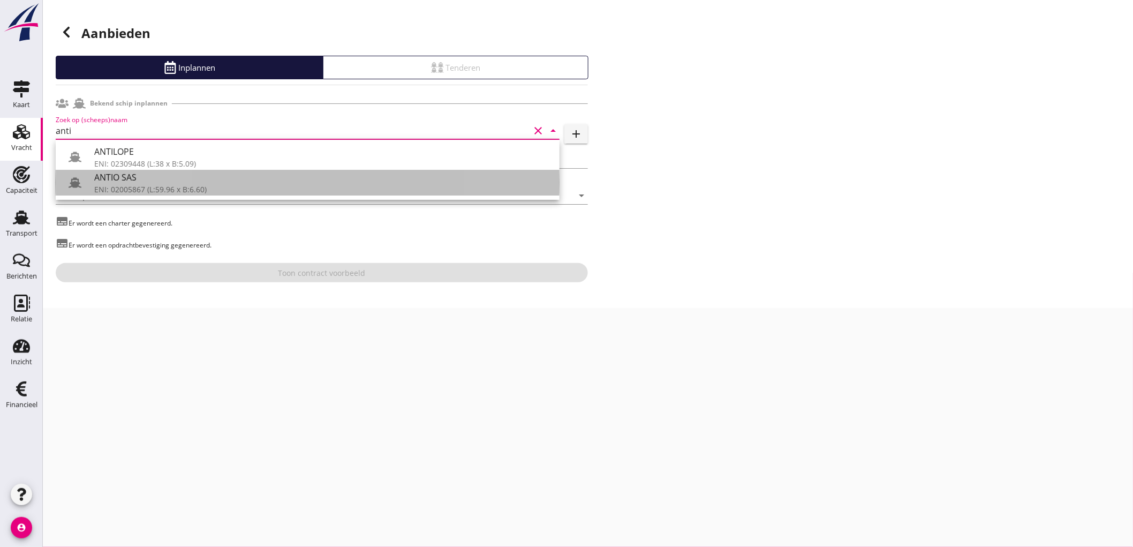
click at [110, 181] on div "ANTIO SAS" at bounding box center [322, 177] width 457 height 13
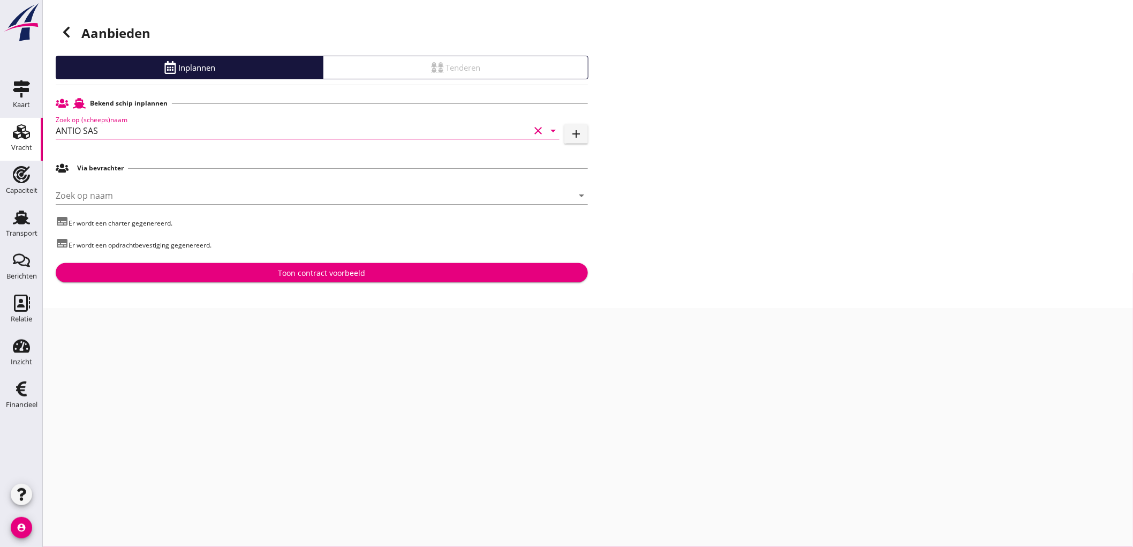
type input "ANTIO SAS"
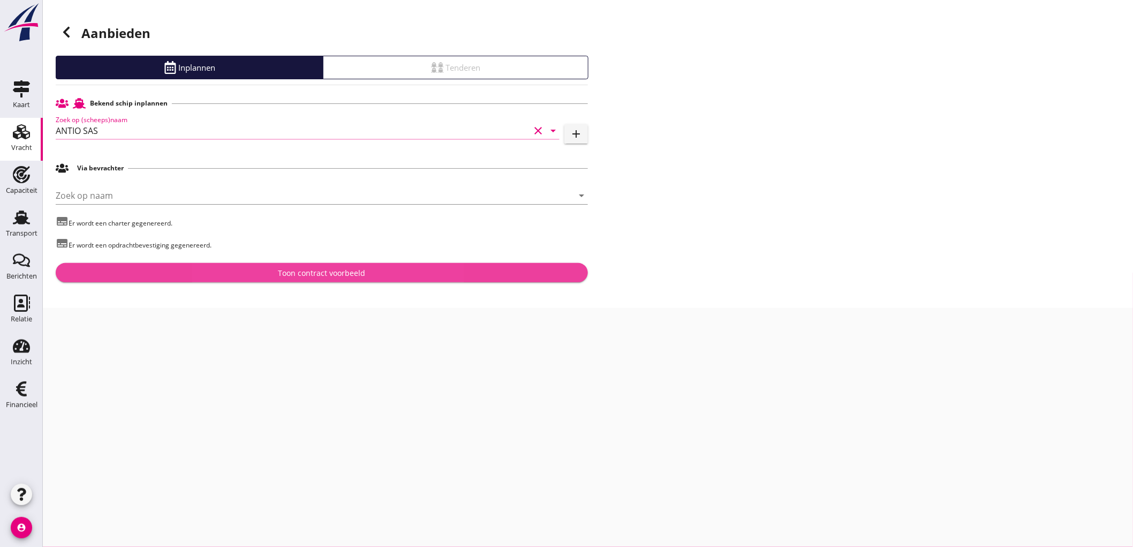
click at [239, 276] on div "Toon contract voorbeeld" at bounding box center [321, 272] width 515 height 11
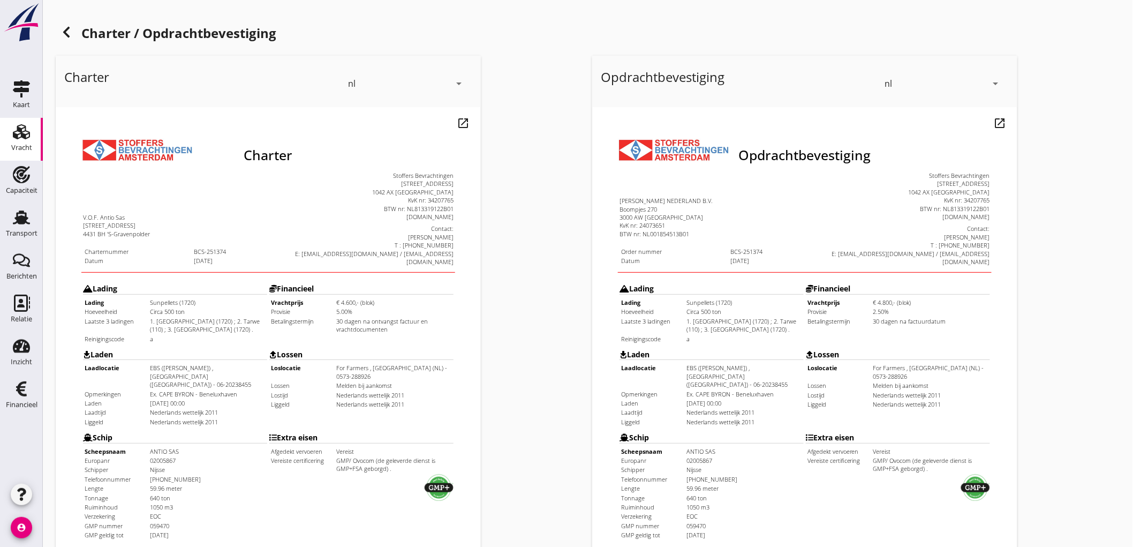
scroll to position [245, 0]
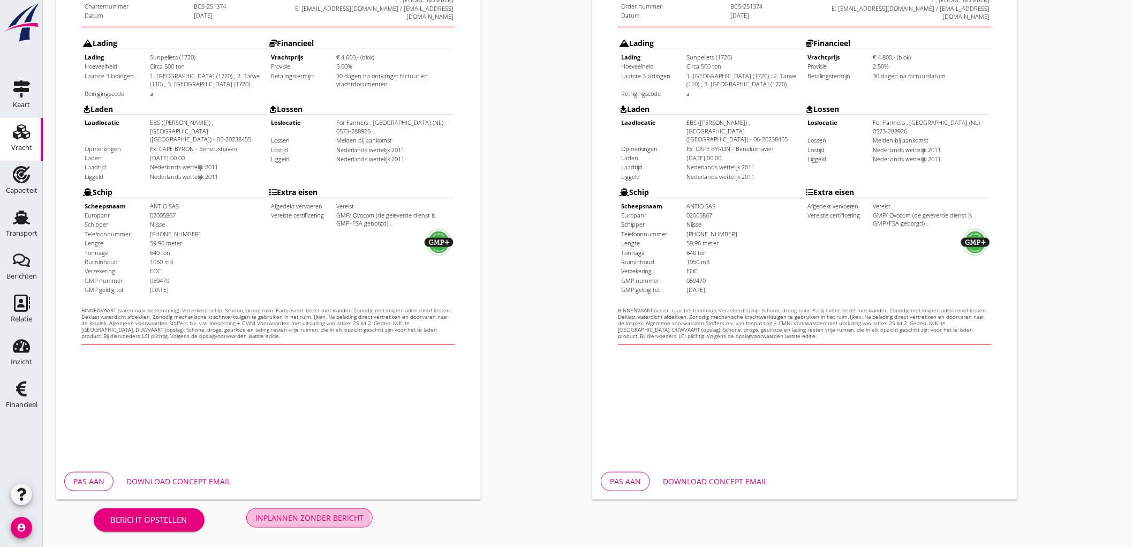
click at [354, 518] on div "Inplannen zonder bericht" at bounding box center [309, 517] width 108 height 11
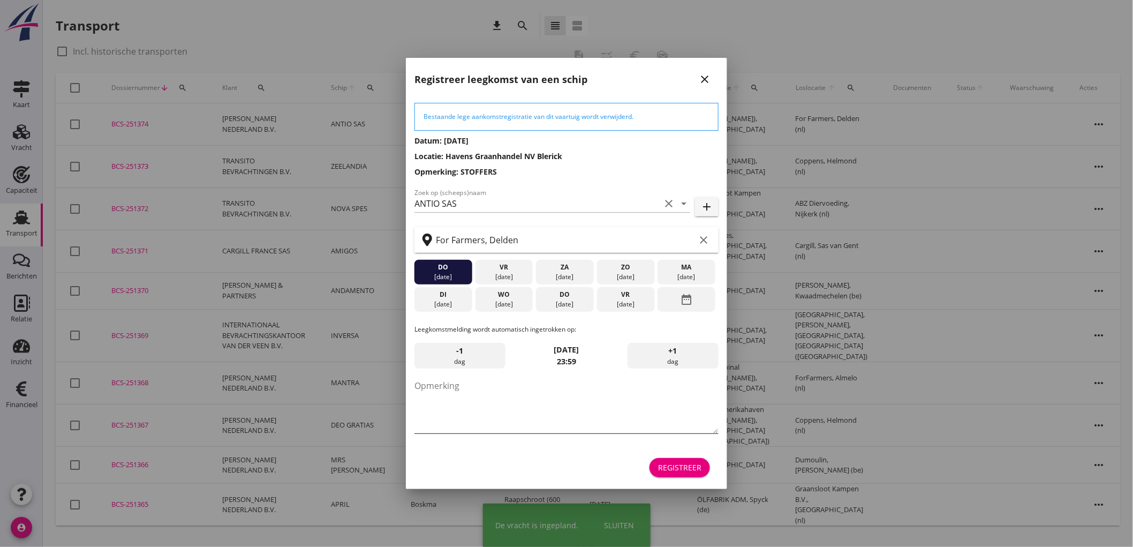
click at [480, 392] on textarea "Opmerking" at bounding box center [566, 405] width 304 height 56
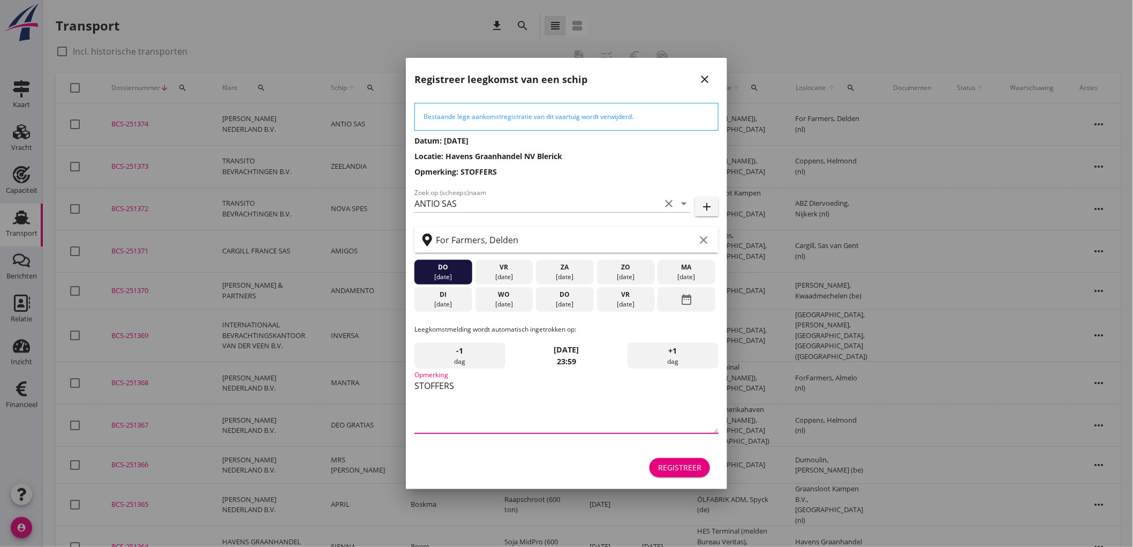
type textarea "STOFFERS"
click at [569, 302] on div "11 sep." at bounding box center [565, 304] width 52 height 10
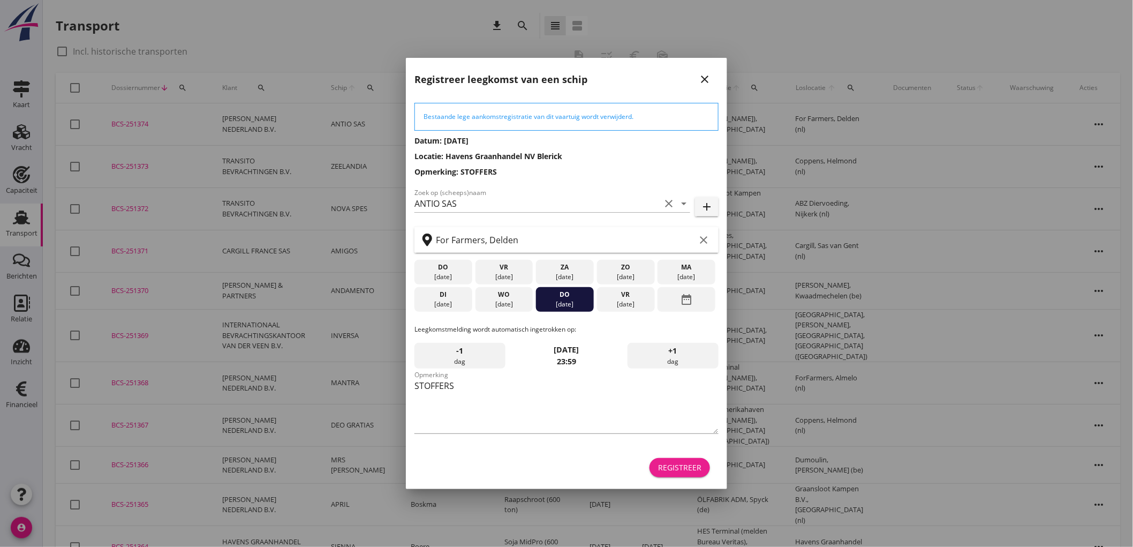
click at [689, 472] on div "Registreer" at bounding box center [679, 466] width 43 height 11
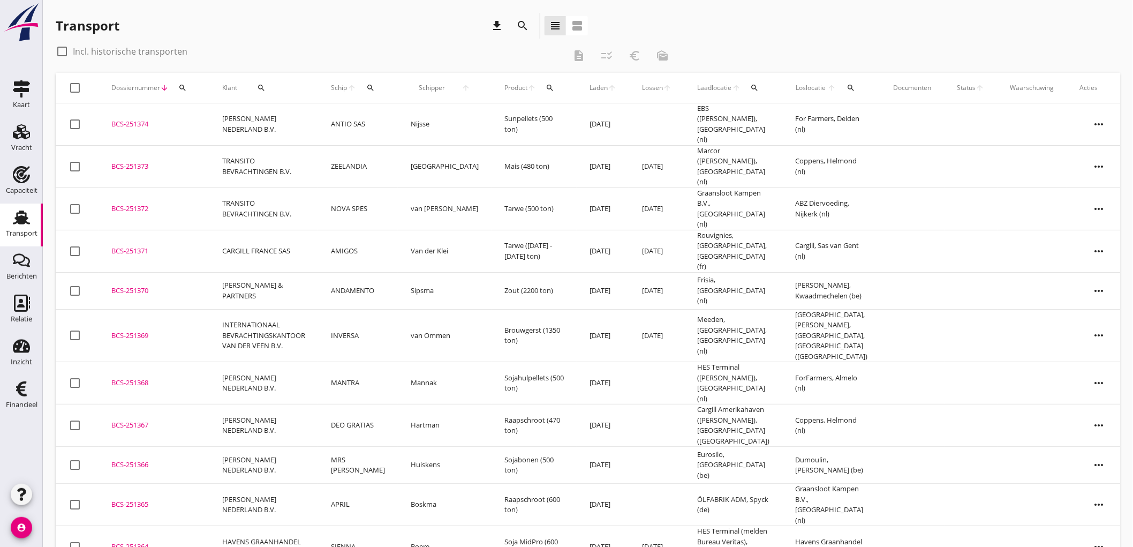
click at [308, 120] on td "PETERSON NEDERLAND B.V." at bounding box center [263, 124] width 109 height 42
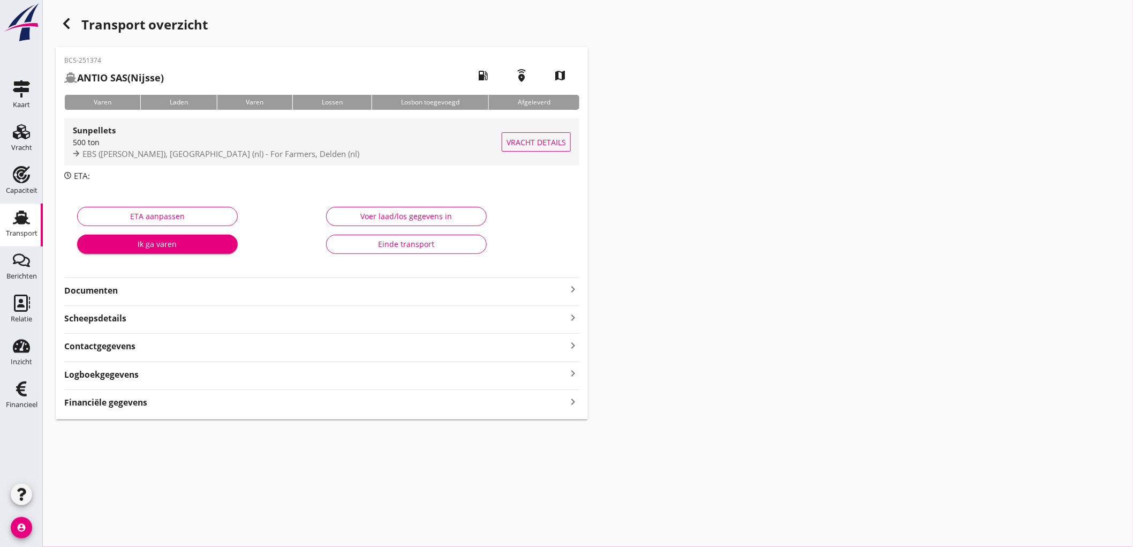
click at [314, 164] on div "Sunpellets 500 ton EBS (melden Peterson), Rotterdam (nl) - For Farmers, Delden …" at bounding box center [287, 141] width 429 height 47
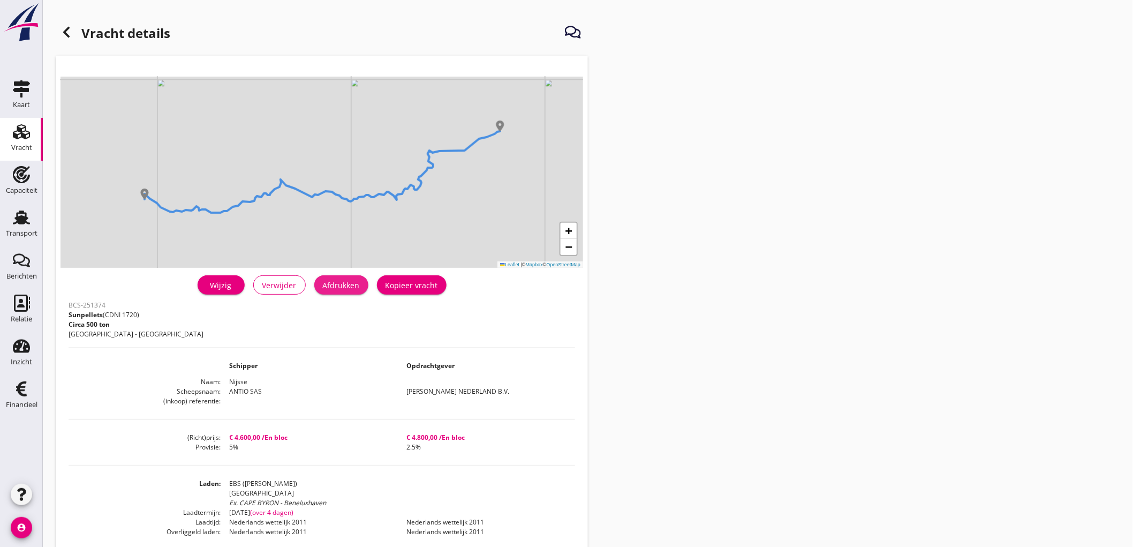
click at [348, 289] on div "Afdrukken" at bounding box center [341, 284] width 37 height 11
click at [70, 43] on h1 "Vracht details" at bounding box center [113, 34] width 115 height 26
click at [70, 40] on div at bounding box center [66, 31] width 21 height 21
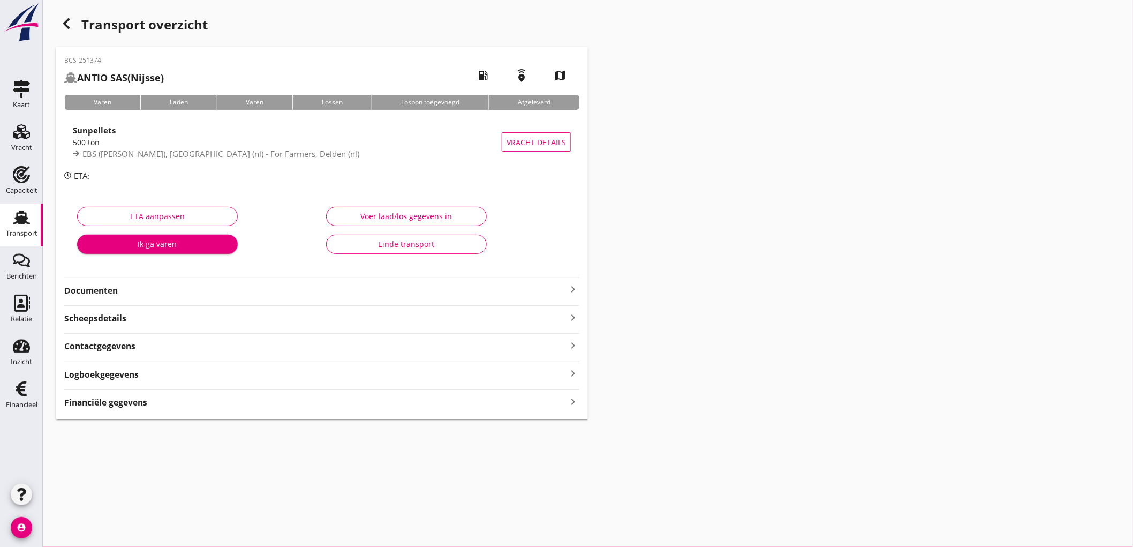
click at [151, 289] on strong "Documenten" at bounding box center [315, 290] width 502 height 12
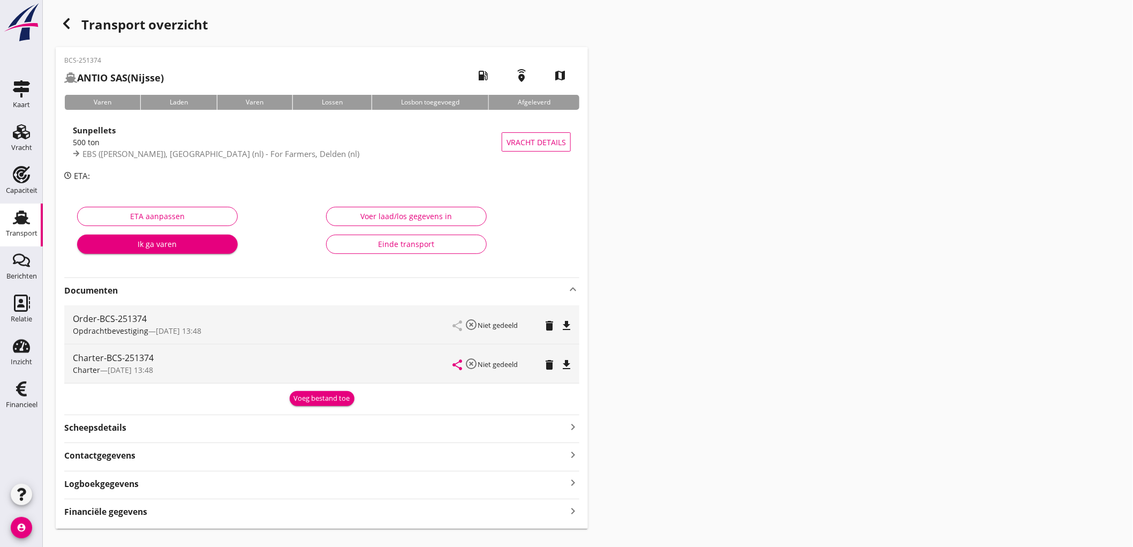
click at [570, 327] on icon "file_download" at bounding box center [566, 325] width 13 height 13
click at [570, 368] on icon "file_download" at bounding box center [566, 364] width 13 height 13
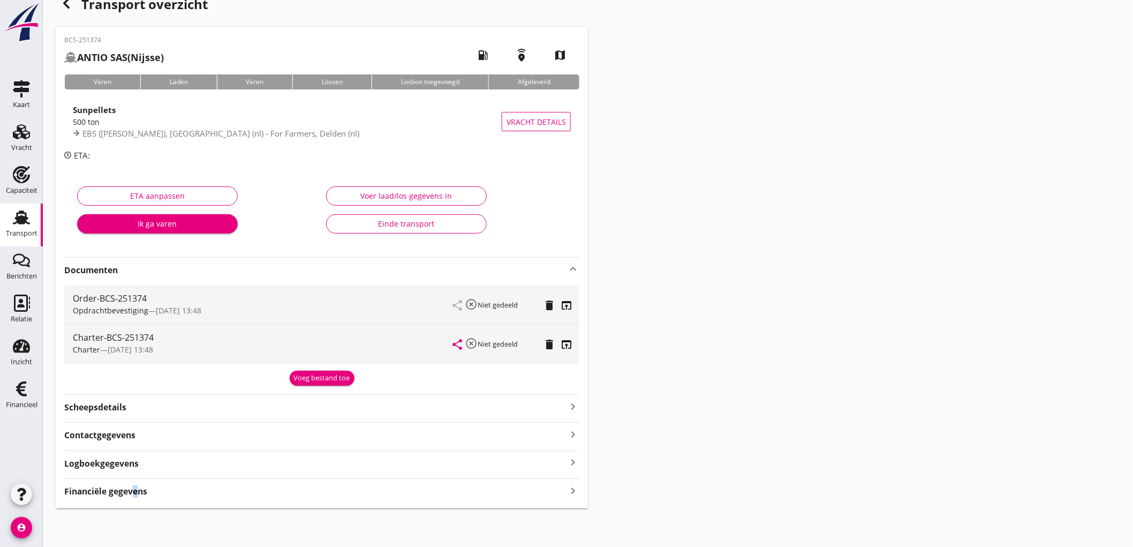
click at [131, 488] on strong "Financiële gegevens" at bounding box center [105, 491] width 83 height 12
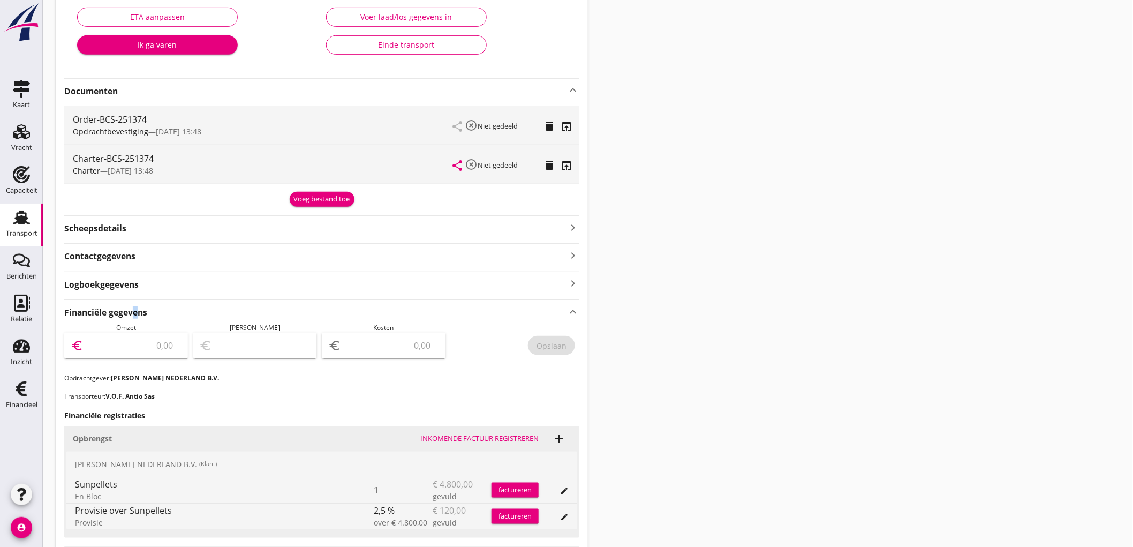
click at [146, 343] on input "number" at bounding box center [134, 345] width 96 height 17
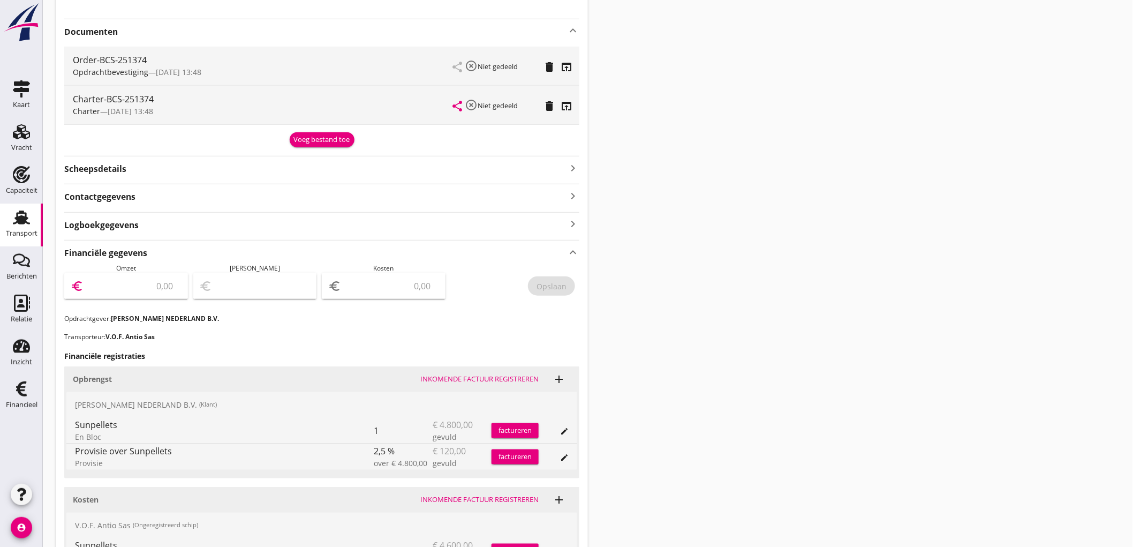
scroll to position [318, 0]
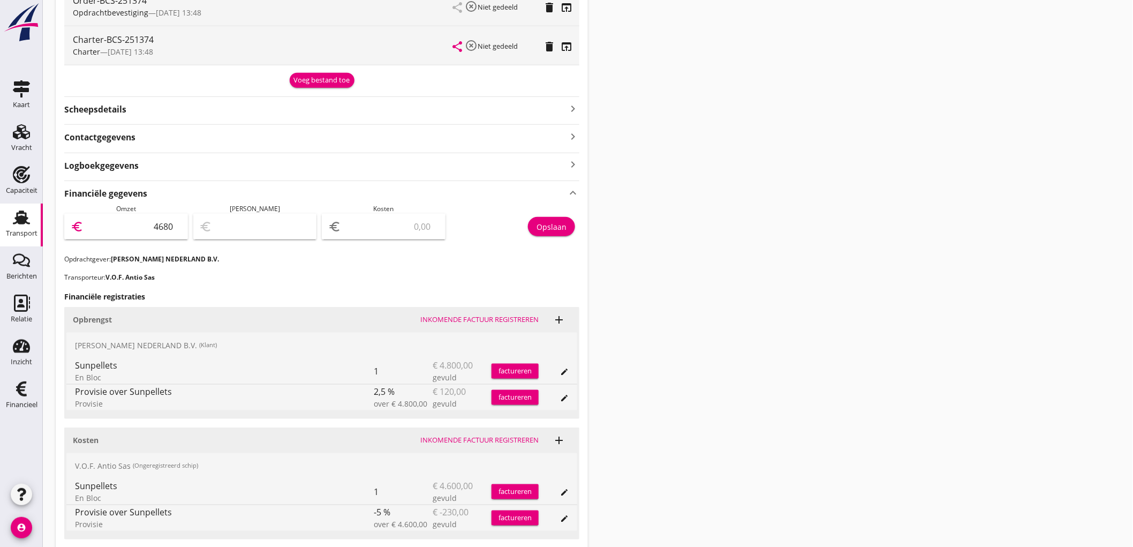
type input "4680"
type input "4676.00"
type input "4"
type input "4637.00"
type input "43"
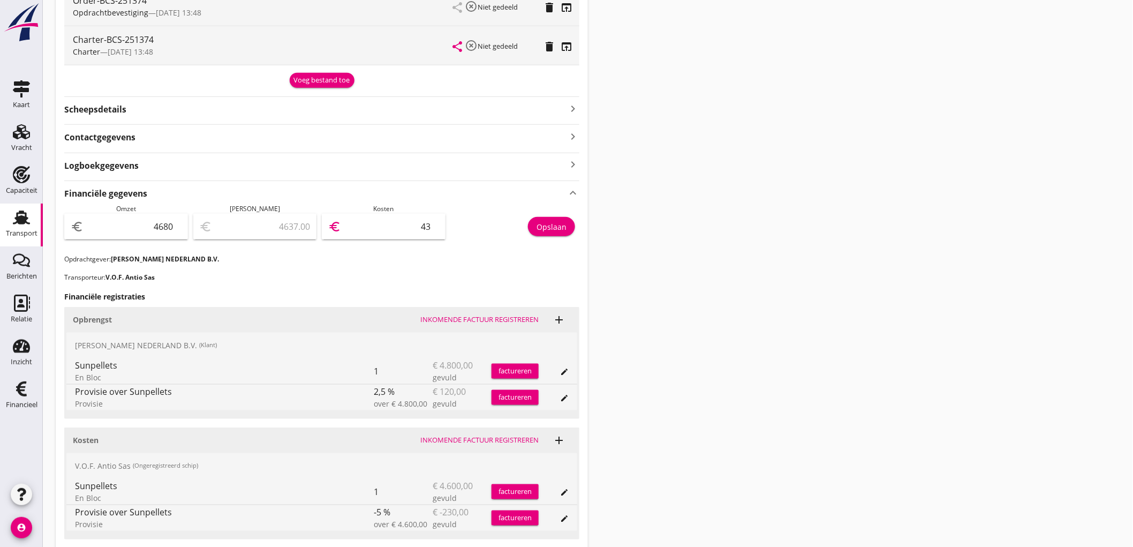
type input "4243.00"
type input "437"
type input "310.00"
type input "4370"
click at [547, 236] on div "Opslaan" at bounding box center [515, 229] width 129 height 50
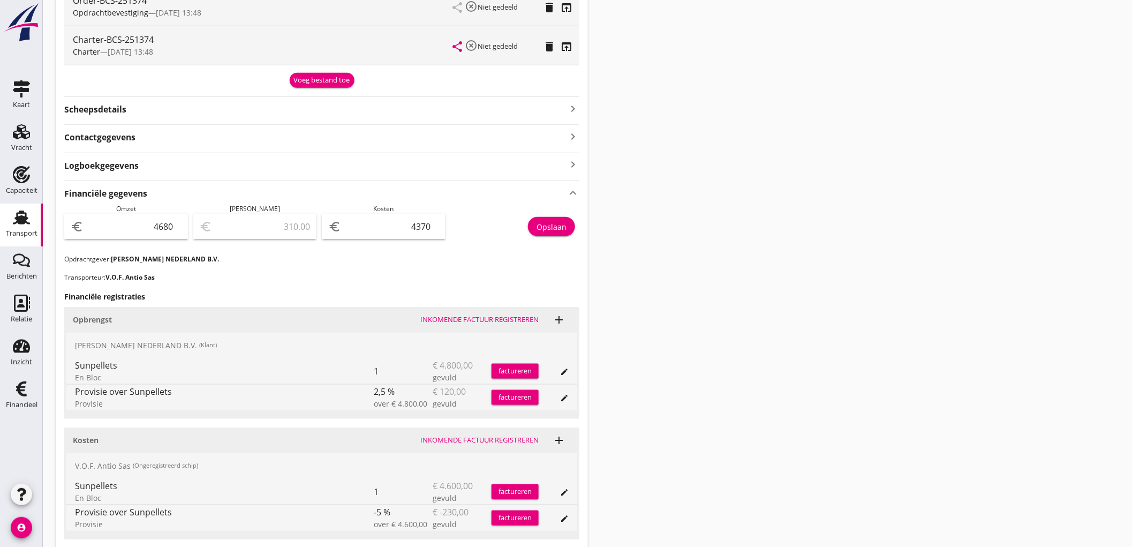
click at [554, 229] on div "Opslaan" at bounding box center [551, 226] width 30 height 11
click at [17, 226] on div "Transport" at bounding box center [22, 233] width 32 height 15
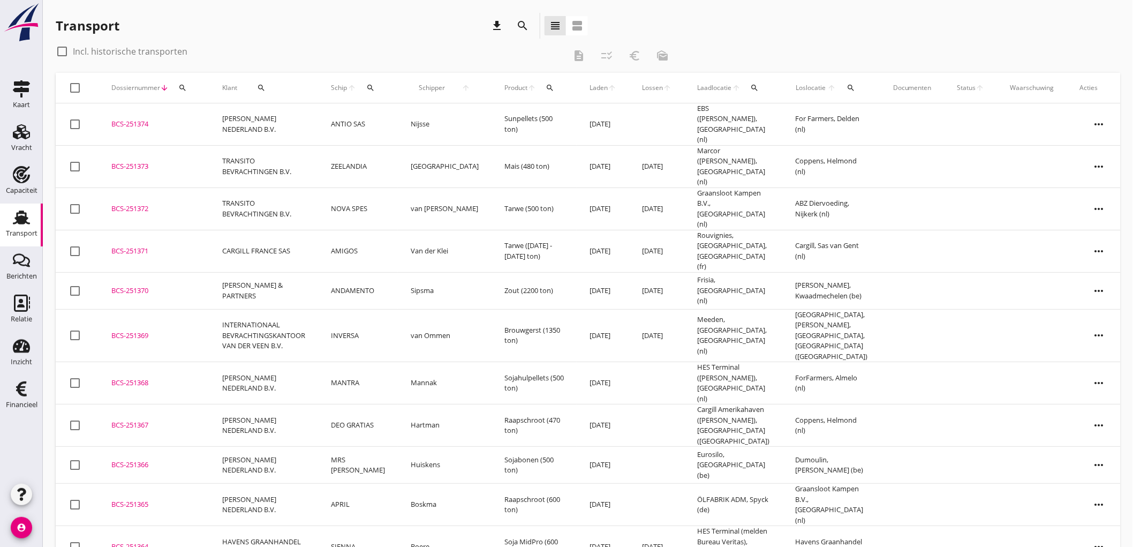
click at [250, 166] on td "TRANSITO BEVRACHTINGEN B.V." at bounding box center [263, 166] width 109 height 42
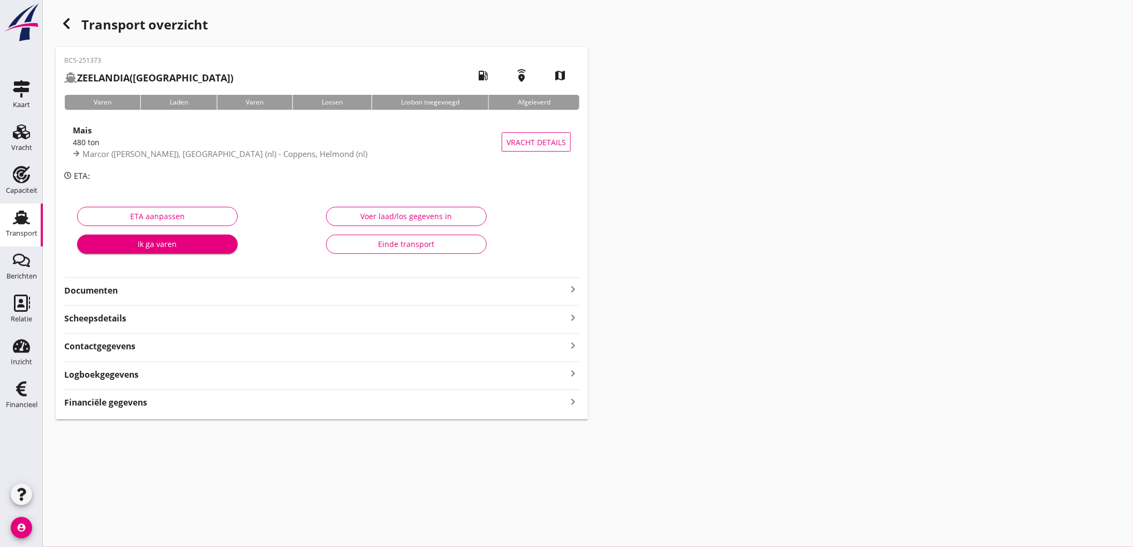
click at [195, 398] on div "Financiële gegevens keyboard_arrow_right" at bounding box center [321, 401] width 515 height 14
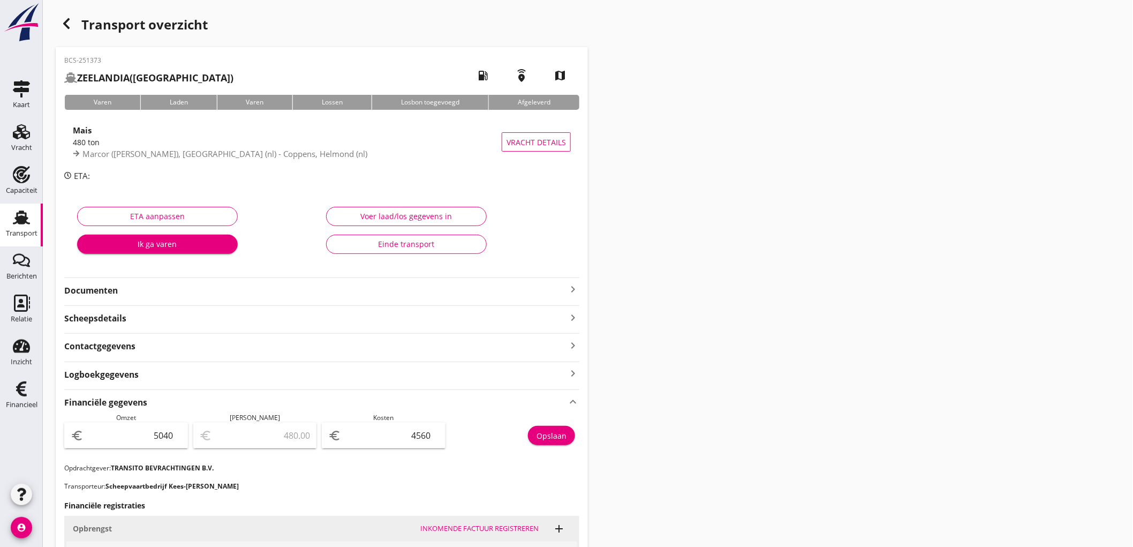
click at [19, 230] on div "Transport" at bounding box center [22, 233] width 32 height 7
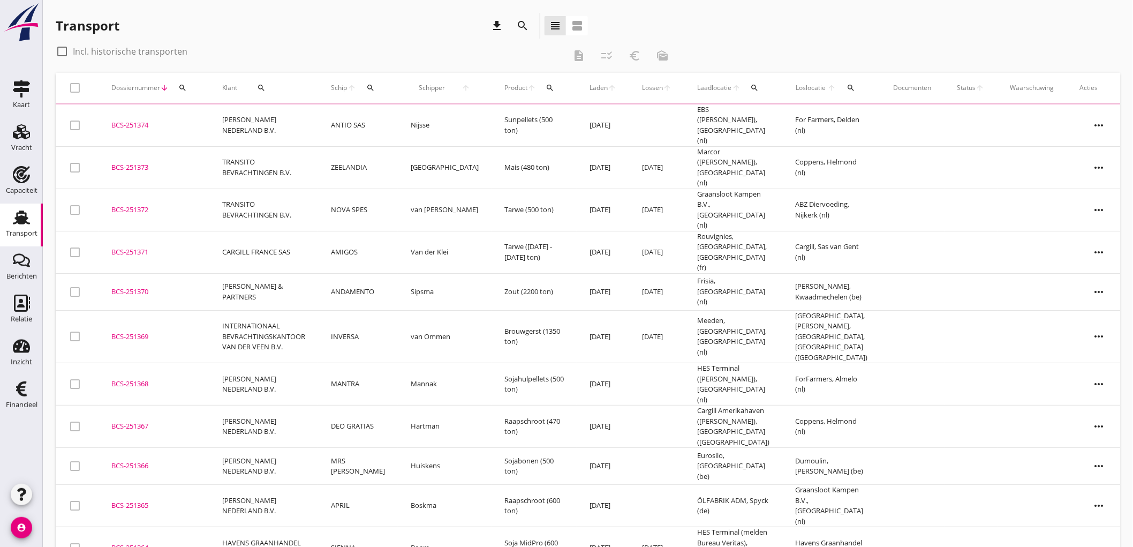
click at [215, 121] on td "PETERSON NEDERLAND B.V." at bounding box center [263, 125] width 109 height 42
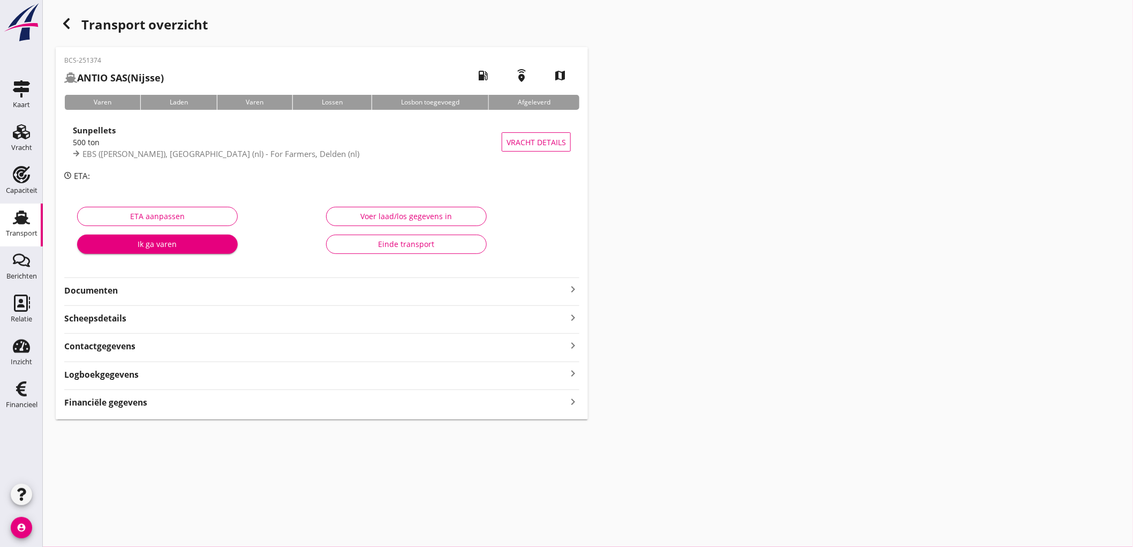
click at [172, 407] on div "Financiële gegevens keyboard_arrow_right" at bounding box center [321, 401] width 515 height 14
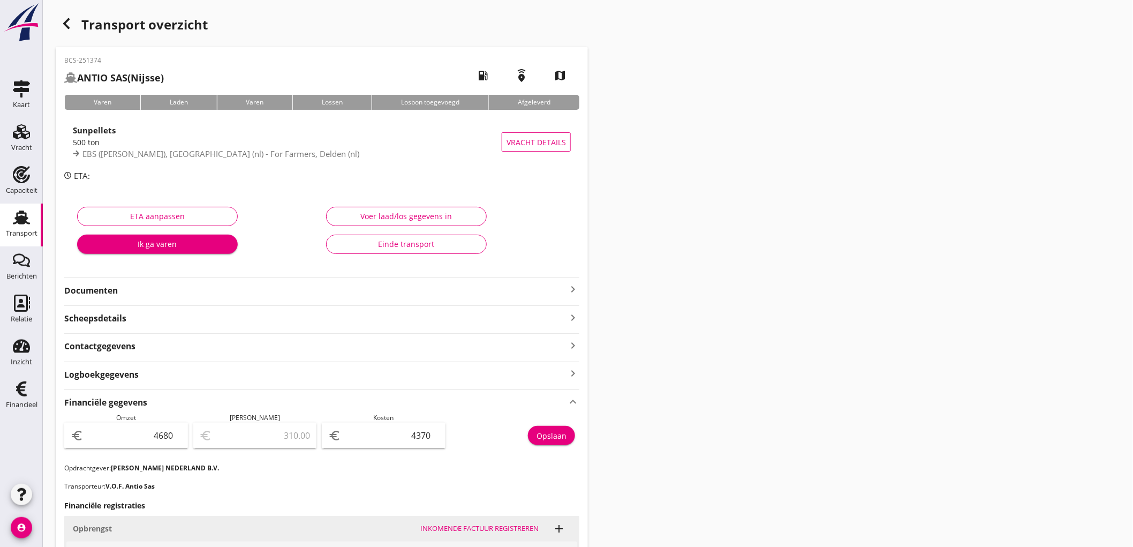
click at [22, 228] on div "Transport" at bounding box center [22, 233] width 32 height 15
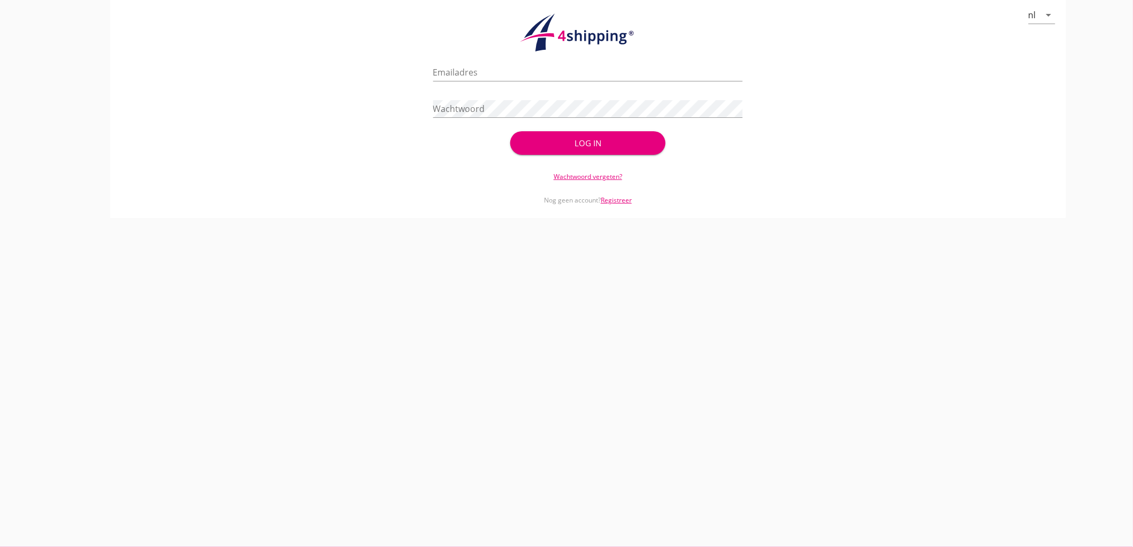
click at [484, 50] on div "nl arrow_drop_down" at bounding box center [588, 34] width 930 height 42
click at [480, 77] on input "Emailadres" at bounding box center [588, 72] width 310 height 17
type input "bouman@stoffersbevrachtingen.nl"
click at [510, 131] on button "Log in" at bounding box center [587, 143] width 155 height 24
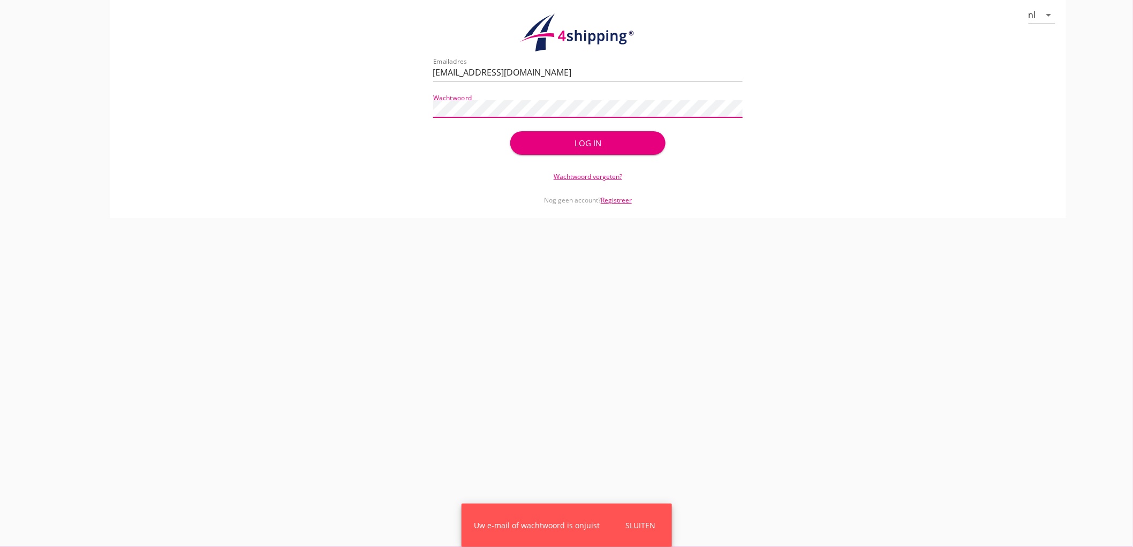
click at [195, 49] on div "nl arrow_drop_down check_circle Uw account is succesvol geactiveerd. U kunt nu …" at bounding box center [588, 109] width 956 height 218
click at [510, 131] on button "Log in" at bounding box center [587, 143] width 155 height 24
